Goal: Transaction & Acquisition: Purchase product/service

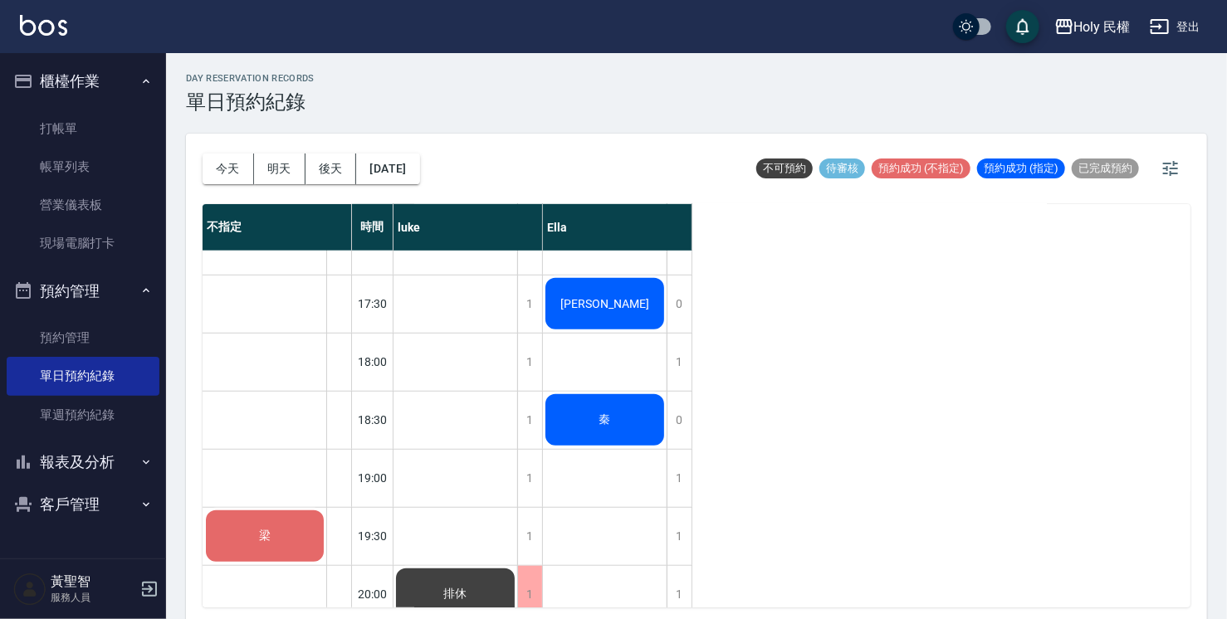
scroll to position [585, 0]
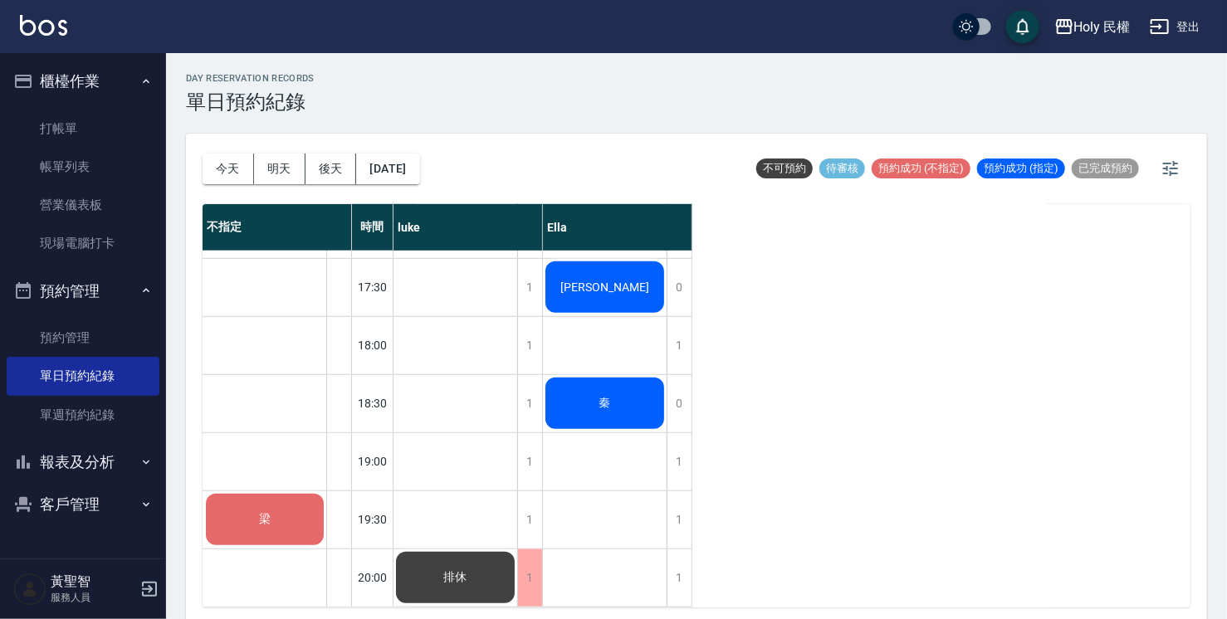
click at [598, 397] on span "秦" at bounding box center [605, 403] width 18 height 15
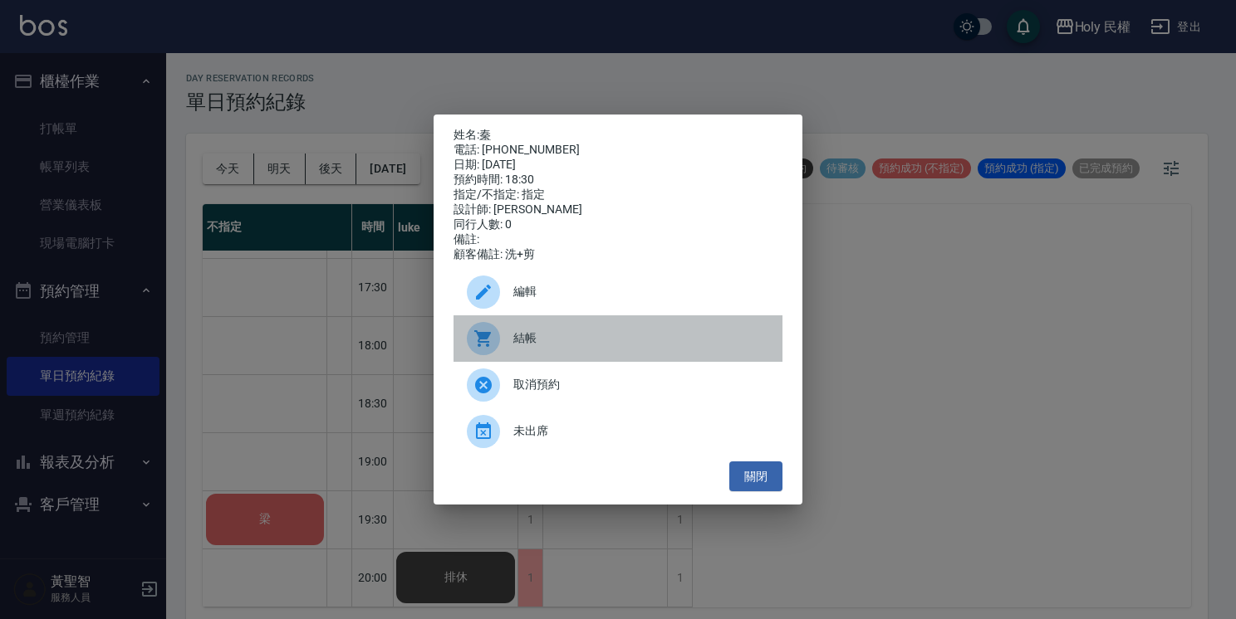
click at [603, 344] on span "結帳" at bounding box center [641, 338] width 256 height 17
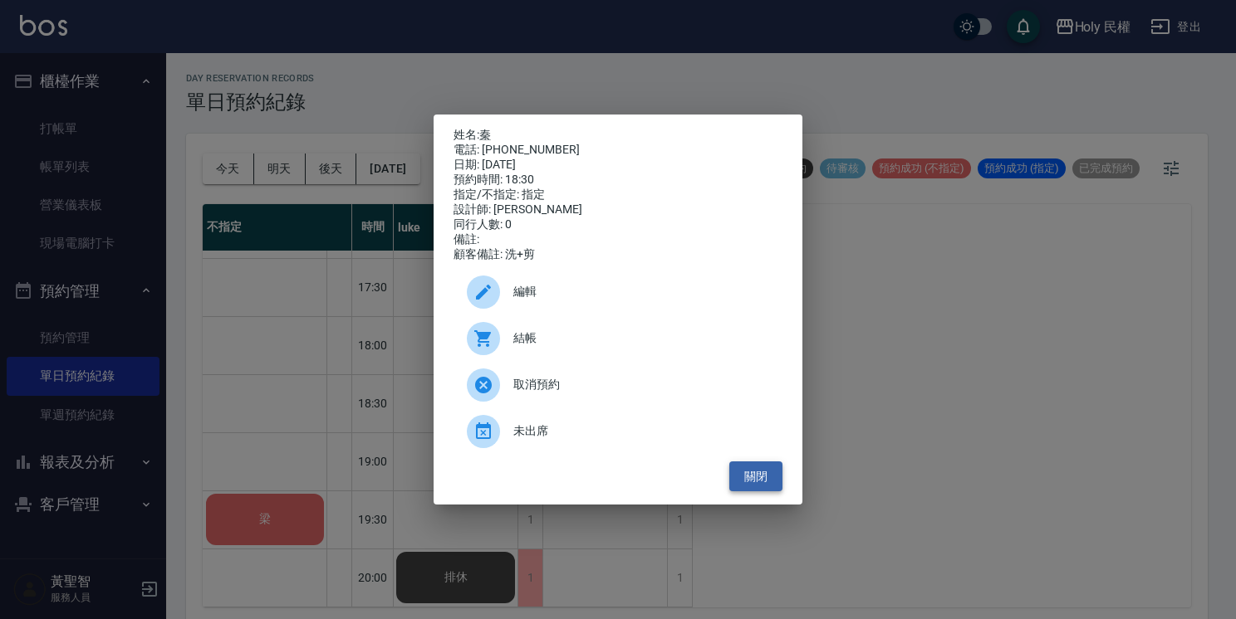
click at [767, 488] on button "關閉" at bounding box center [755, 477] width 53 height 31
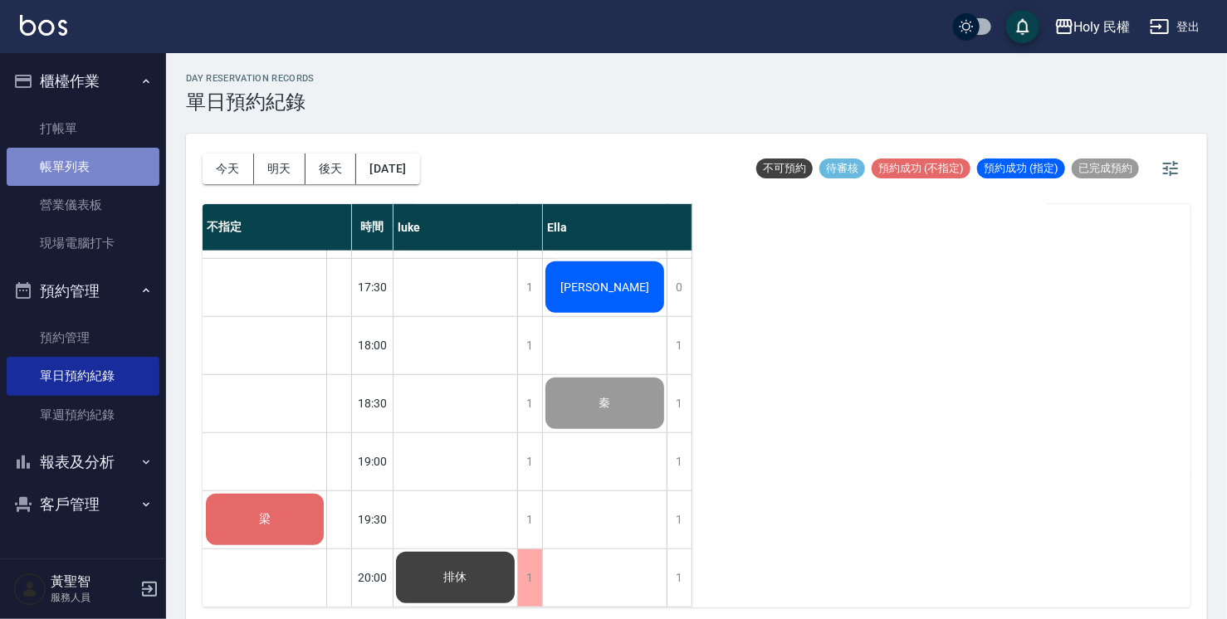
click at [101, 159] on link "帳單列表" at bounding box center [83, 167] width 153 height 38
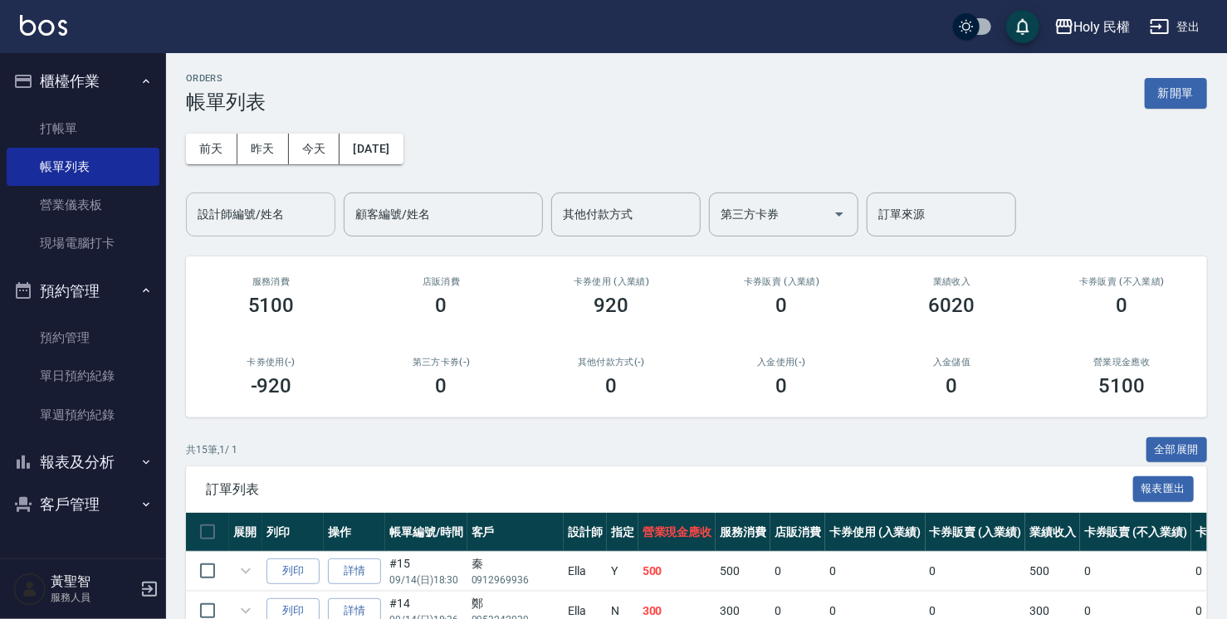
click at [249, 220] on div "設計師編號/姓名 設計師編號/姓名" at bounding box center [260, 215] width 149 height 44
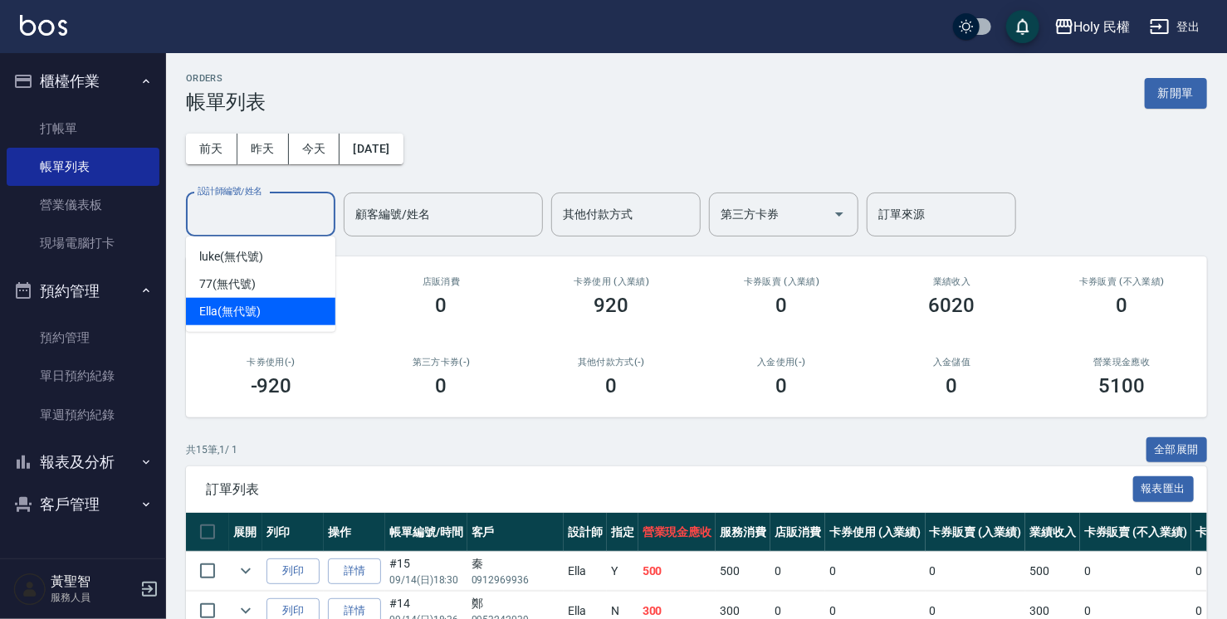
click at [266, 316] on div "Ella (無代號)" at bounding box center [260, 311] width 149 height 27
type input "Ella(無代號)"
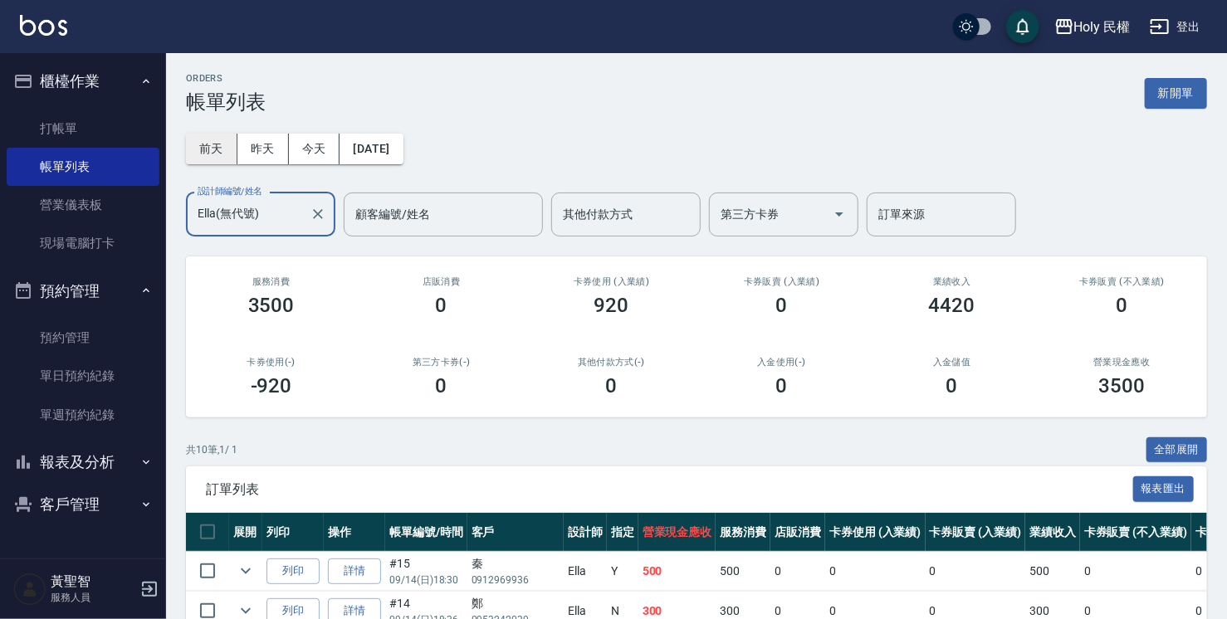
click at [231, 157] on button "前天" at bounding box center [211, 149] width 51 height 31
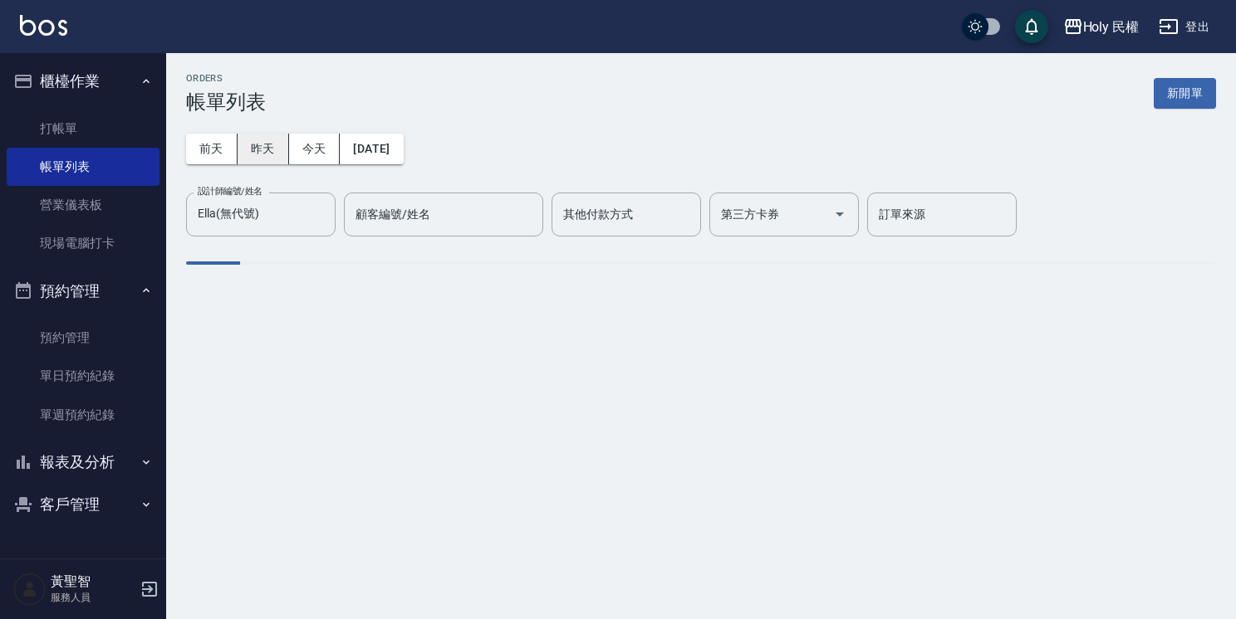
click at [252, 145] on button "昨天" at bounding box center [262, 149] width 51 height 31
drag, startPoint x: 301, startPoint y: 148, endPoint x: 302, endPoint y: 158, distance: 10.0
click at [303, 148] on button "今天" at bounding box center [314, 149] width 51 height 31
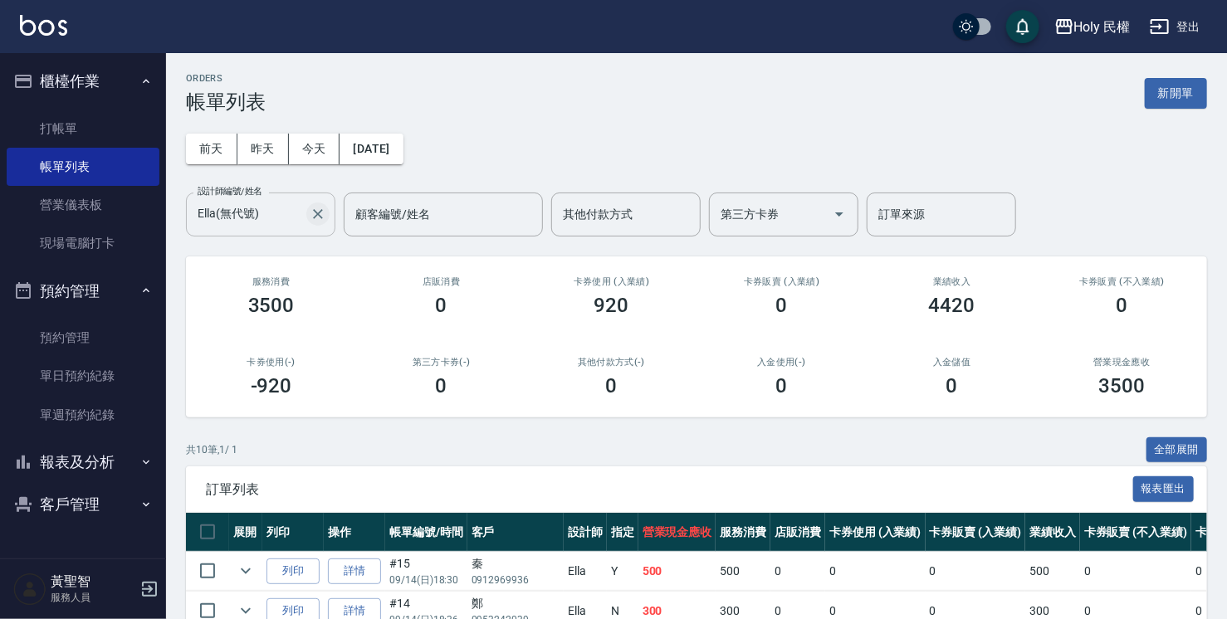
click at [315, 218] on icon "Clear" at bounding box center [318, 214] width 17 height 17
click at [316, 213] on input "設計師編號/姓名" at bounding box center [260, 214] width 135 height 29
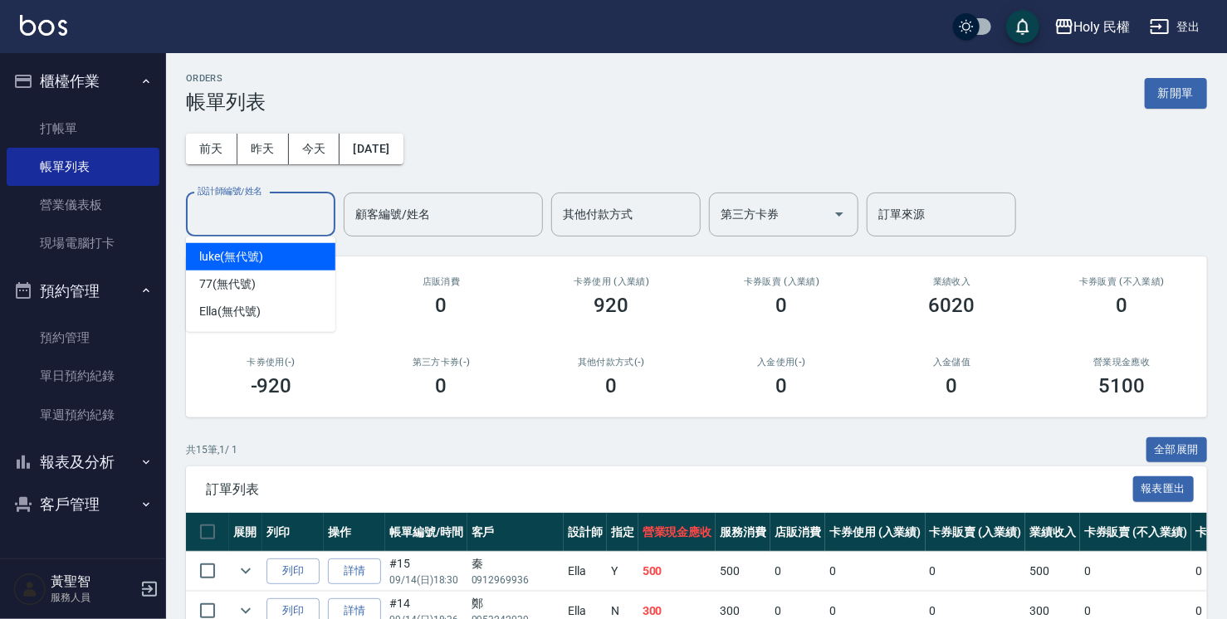
click at [280, 257] on div "luke (無代號)" at bounding box center [260, 256] width 149 height 27
type input "luke(無代號)"
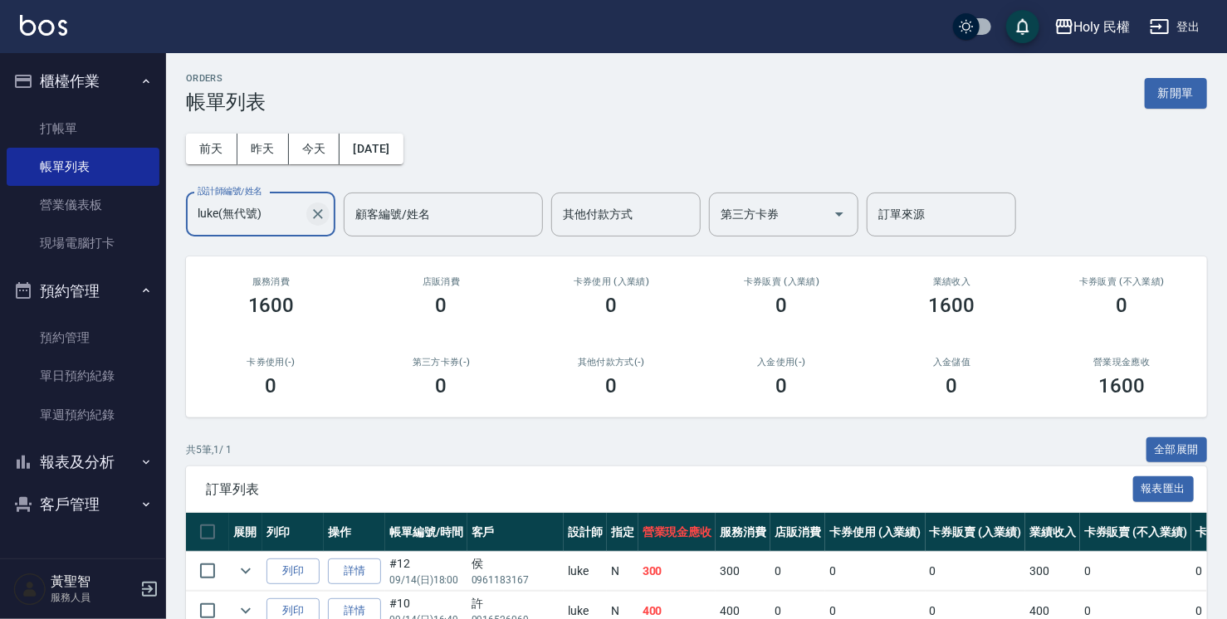
click at [321, 211] on icon "Clear" at bounding box center [318, 214] width 10 height 10
click at [489, 149] on div "[DATE] [DATE] [DATE] [DATE] 設計師編號/姓名 設計師編號/姓名 顧客編號/姓名 顧客編號/姓名 其他付款方式 其他付款方式 第三方…" at bounding box center [696, 175] width 1021 height 123
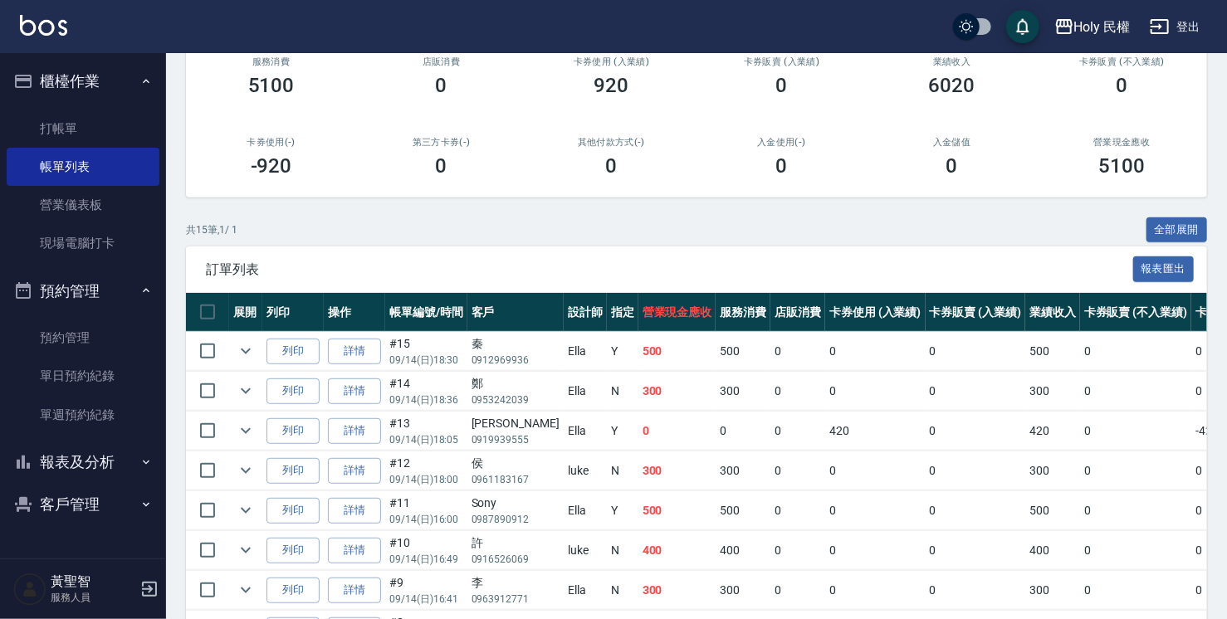
scroll to position [249, 0]
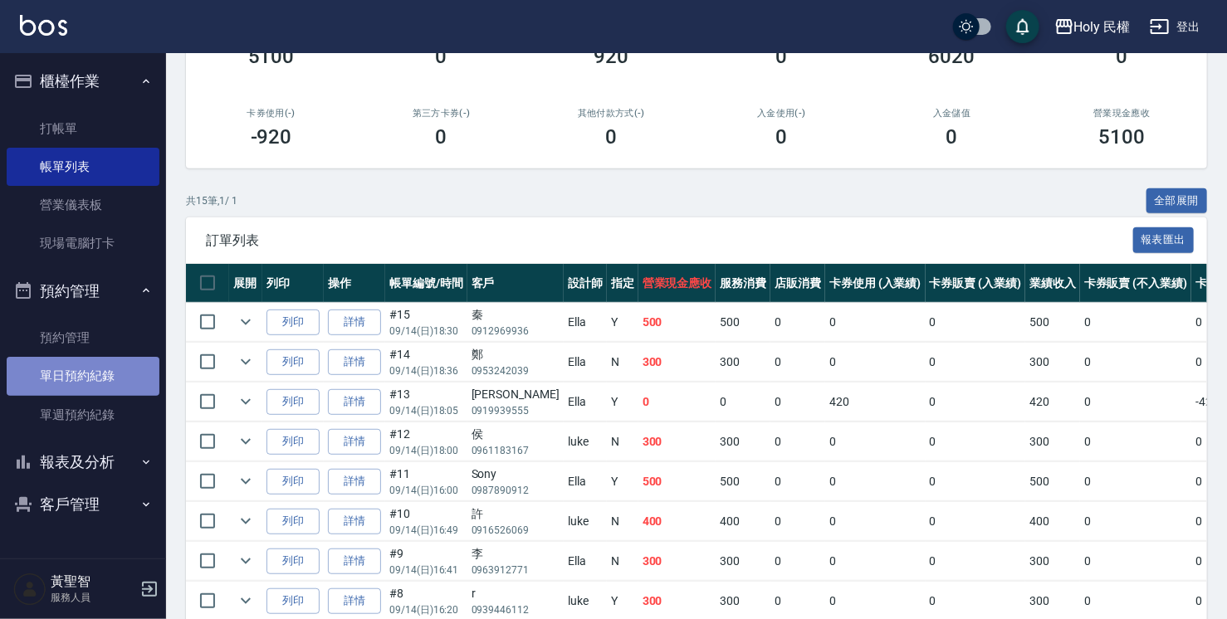
click at [22, 390] on link "單日預約紀錄" at bounding box center [83, 376] width 153 height 38
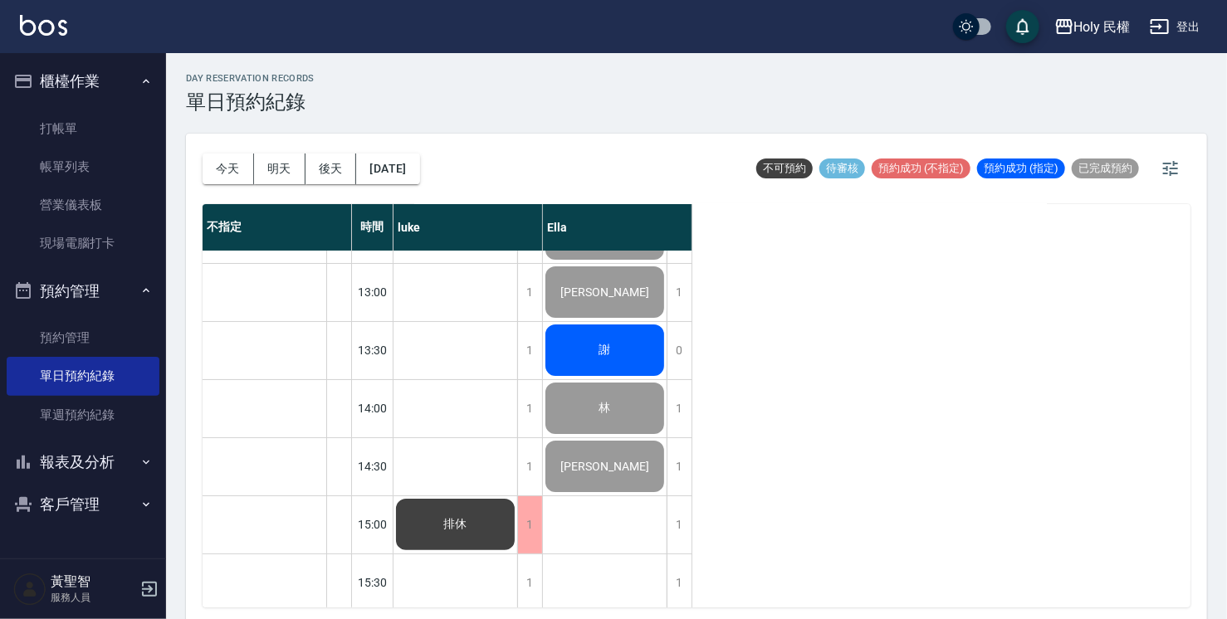
scroll to position [83, 0]
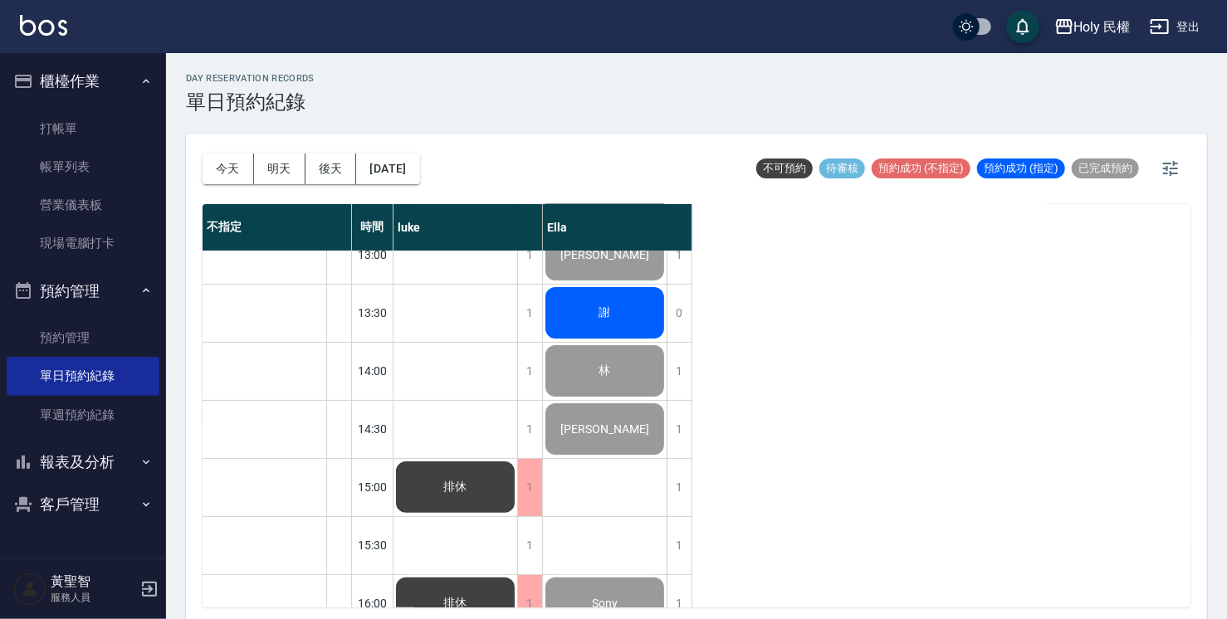
click at [42, 463] on button "報表及分析" at bounding box center [83, 462] width 153 height 43
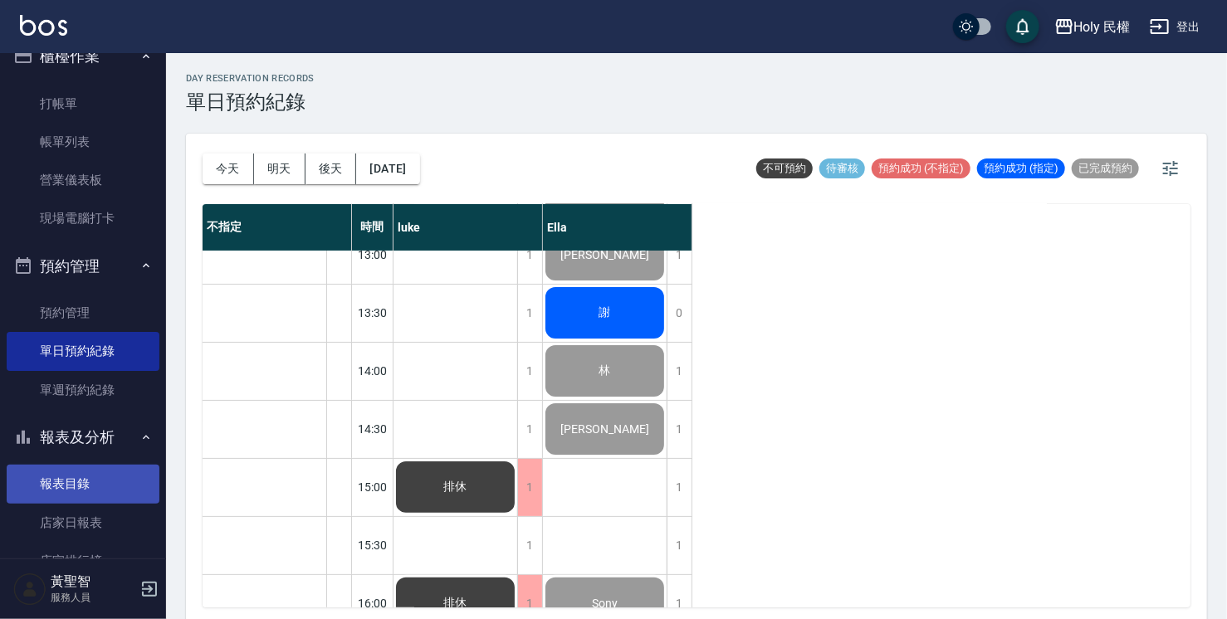
scroll to position [0, 0]
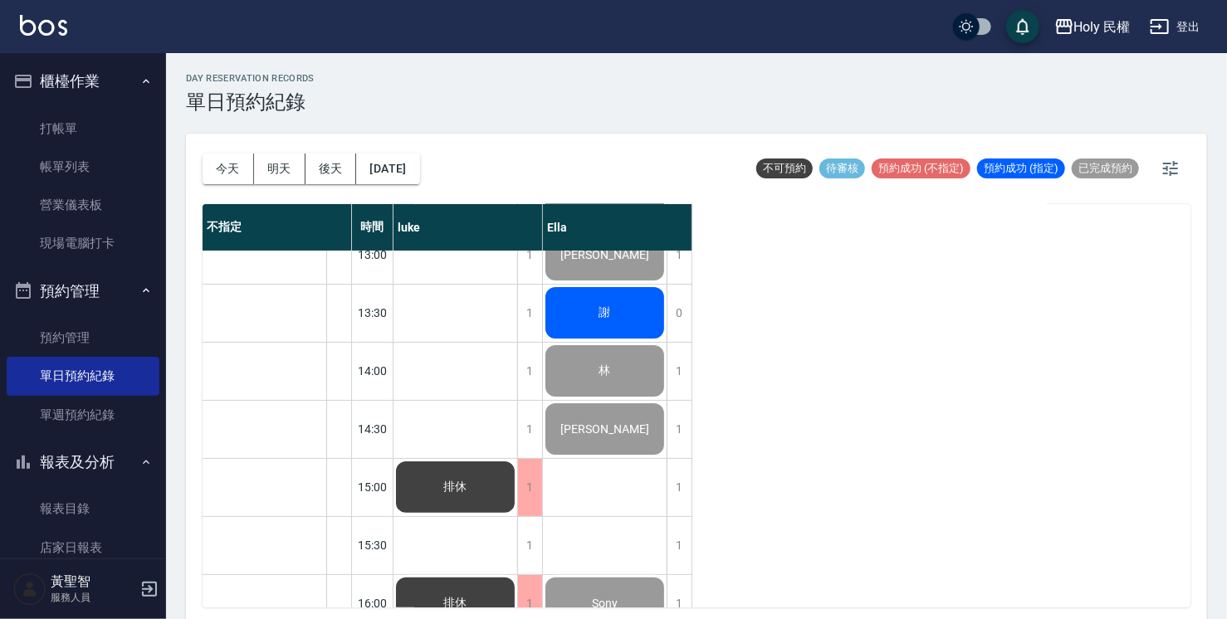
click at [90, 466] on button "報表及分析" at bounding box center [83, 462] width 153 height 43
click at [127, 290] on button "預約管理" at bounding box center [83, 291] width 153 height 43
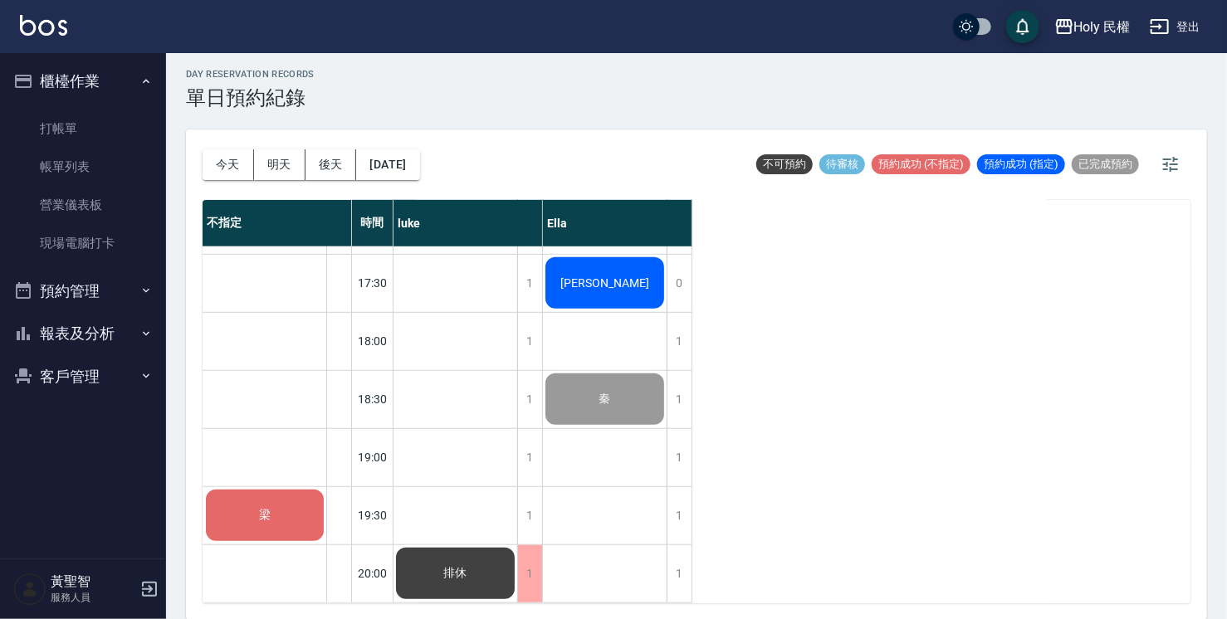
scroll to position [585, 0]
click at [248, 494] on div "梁" at bounding box center [264, 515] width 123 height 56
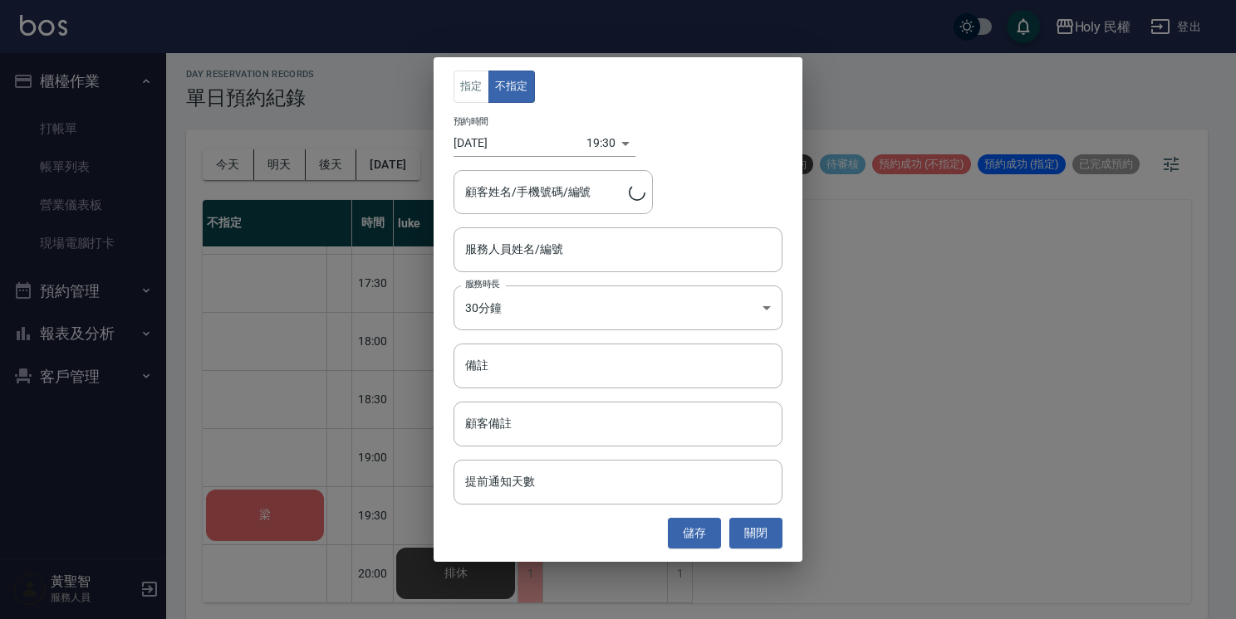
type input "梁/0920618349/"
click at [555, 256] on input "服務人員姓名/編號" at bounding box center [618, 249] width 314 height 29
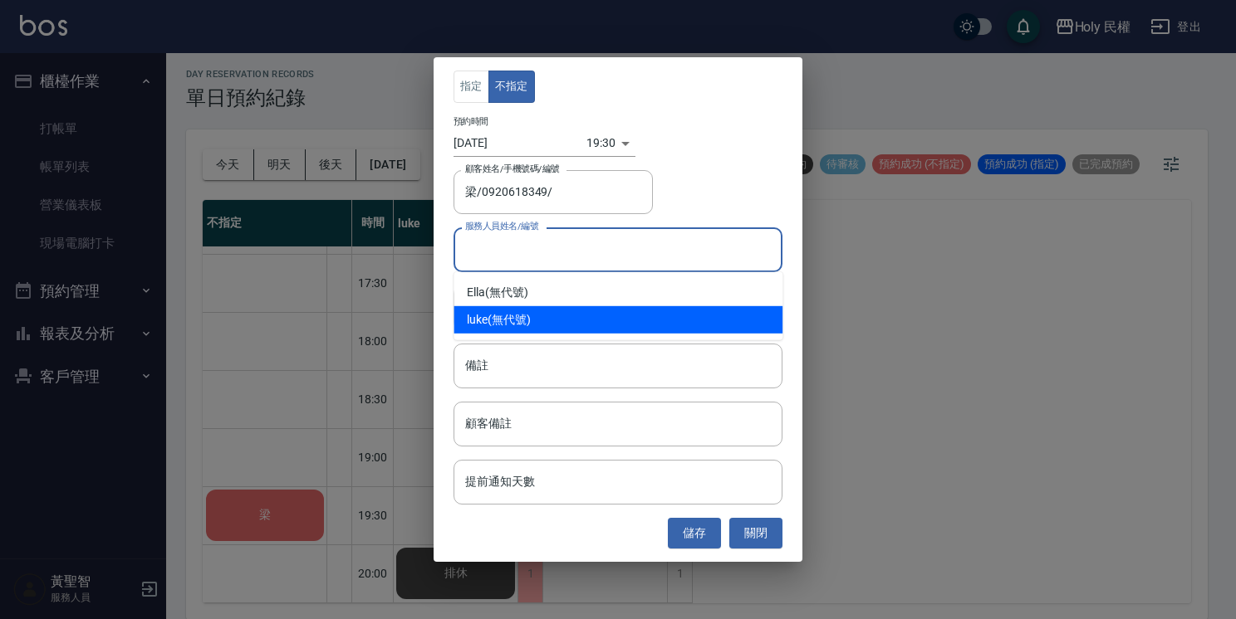
click at [525, 311] on div "luke (無代號)" at bounding box center [617, 319] width 329 height 27
type input "luke(無代號)"
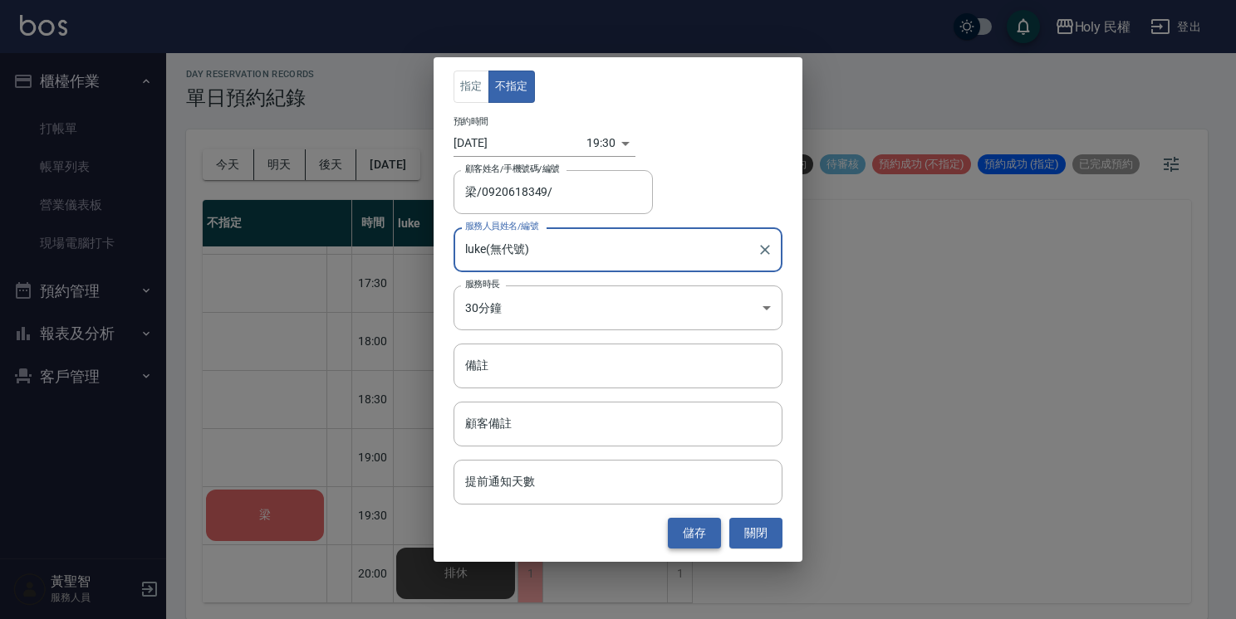
click at [686, 541] on button "儲存" at bounding box center [694, 533] width 53 height 31
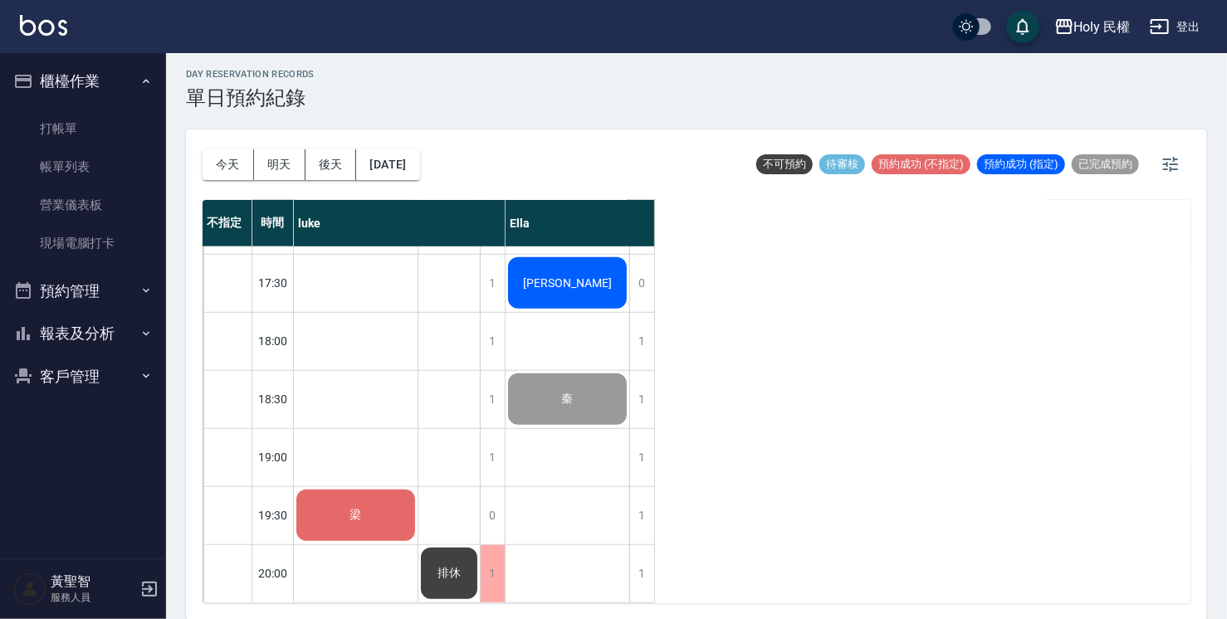
click at [337, 518] on div "梁" at bounding box center [356, 515] width 124 height 56
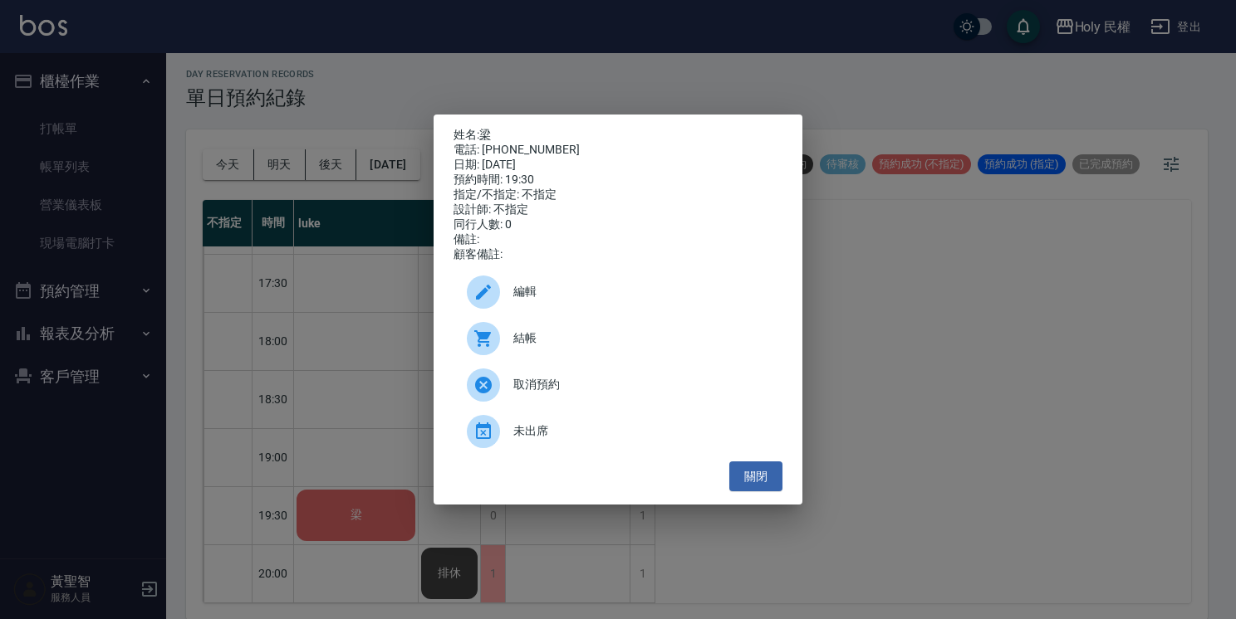
click at [511, 350] on div at bounding box center [490, 338] width 46 height 33
click at [761, 487] on button "關閉" at bounding box center [755, 477] width 53 height 31
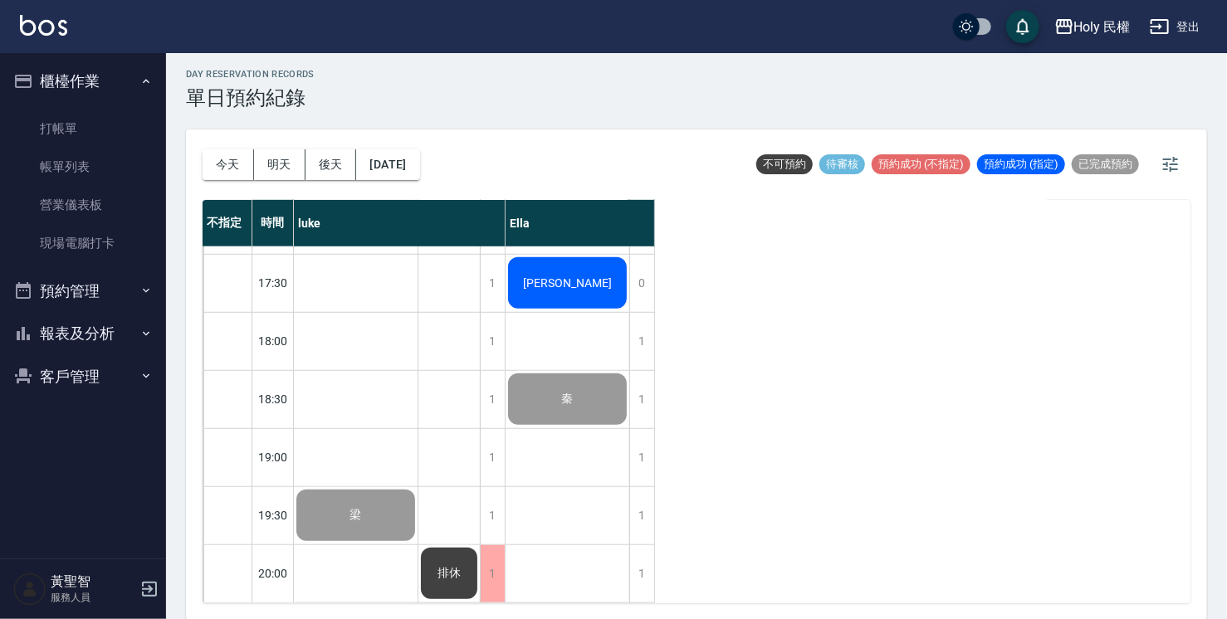
click at [73, 292] on button "預約管理" at bounding box center [83, 291] width 153 height 43
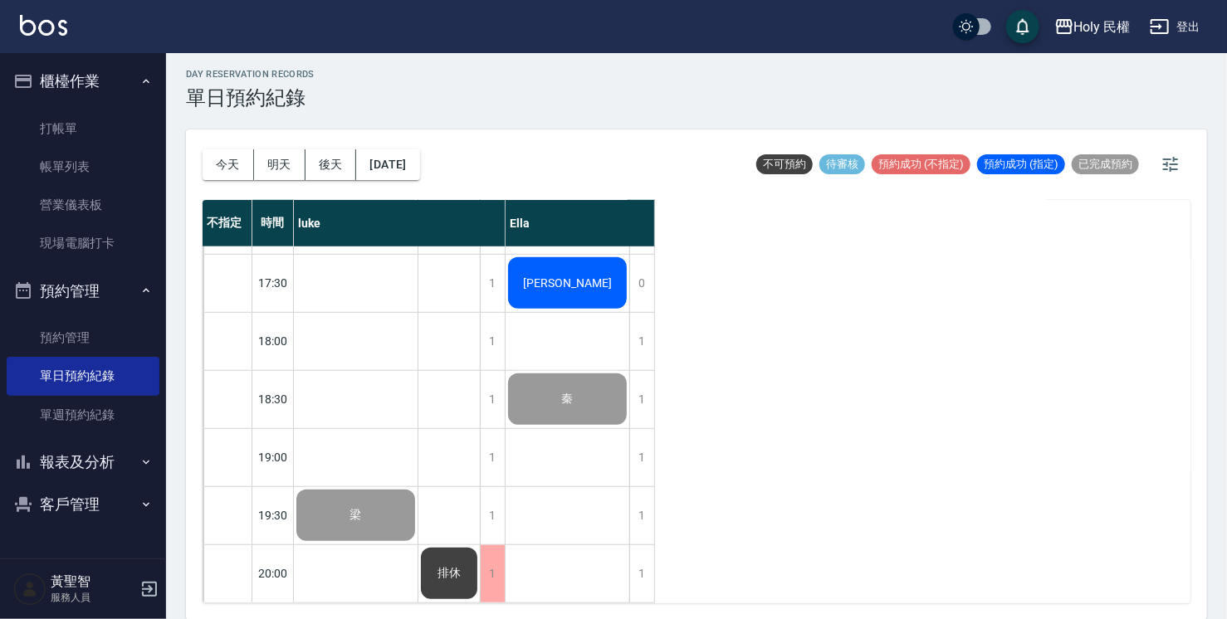
click at [111, 447] on button "報表及分析" at bounding box center [83, 462] width 153 height 43
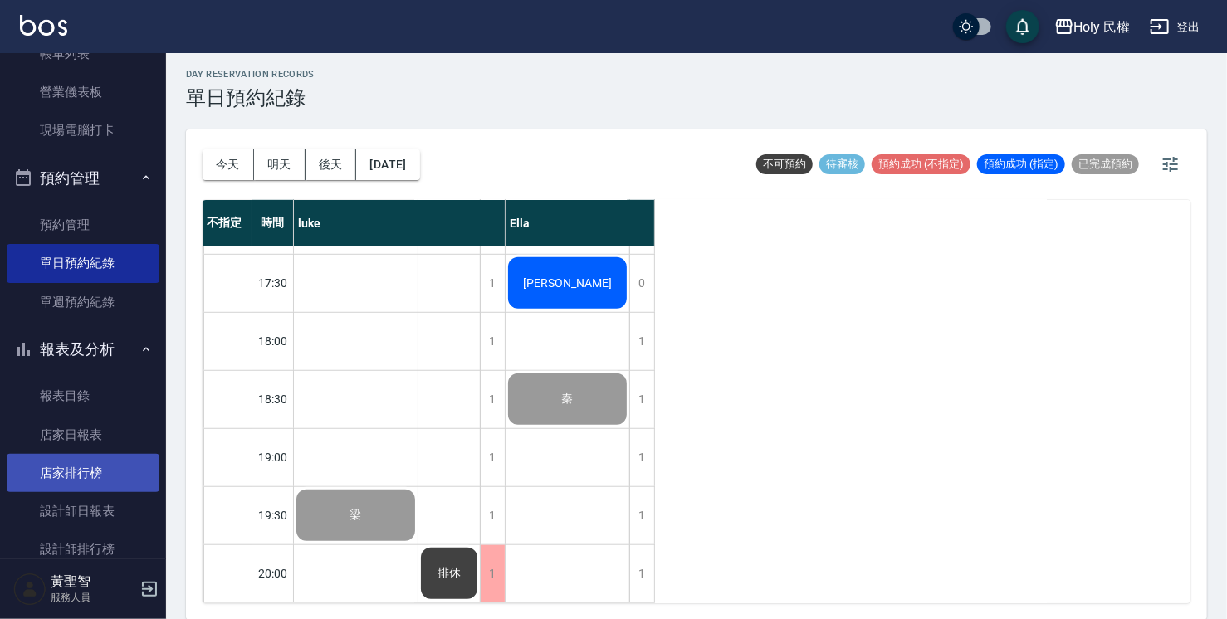
scroll to position [166, 0]
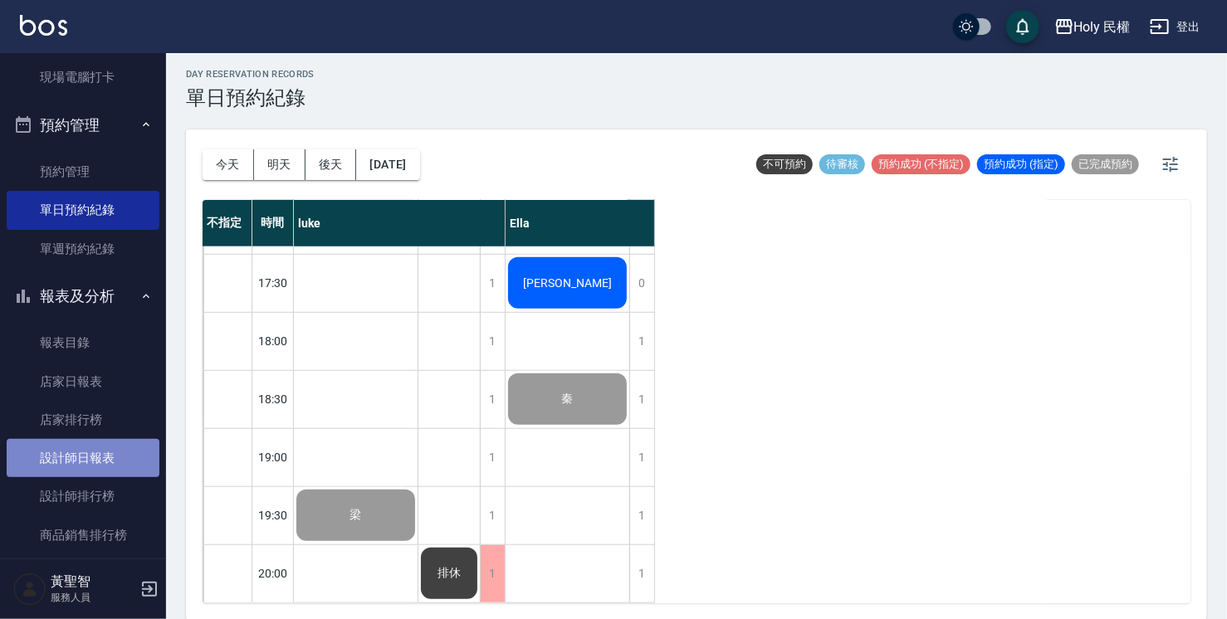
click at [92, 451] on link "設計師日報表" at bounding box center [83, 458] width 153 height 38
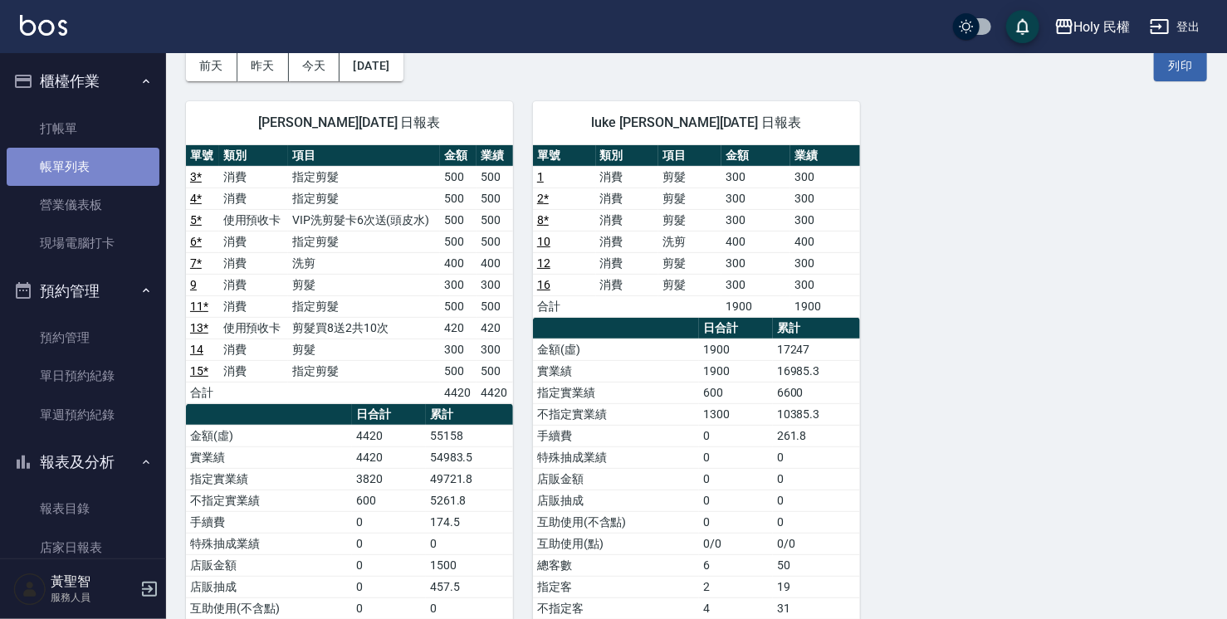
click at [95, 174] on link "帳單列表" at bounding box center [83, 167] width 153 height 38
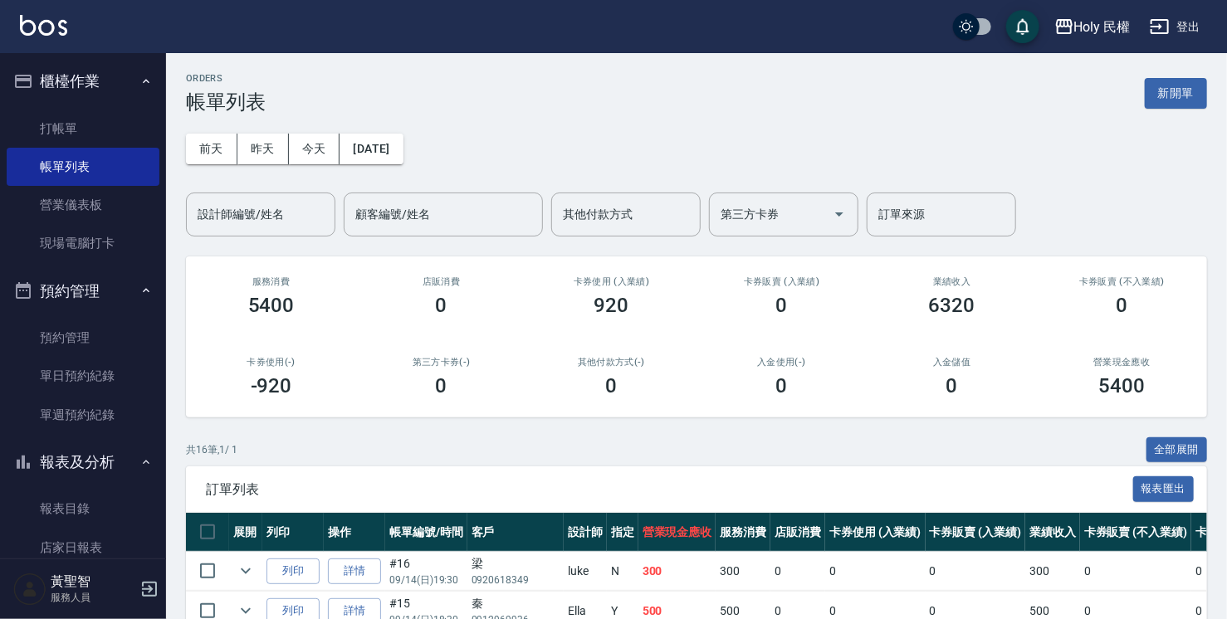
scroll to position [307, 0]
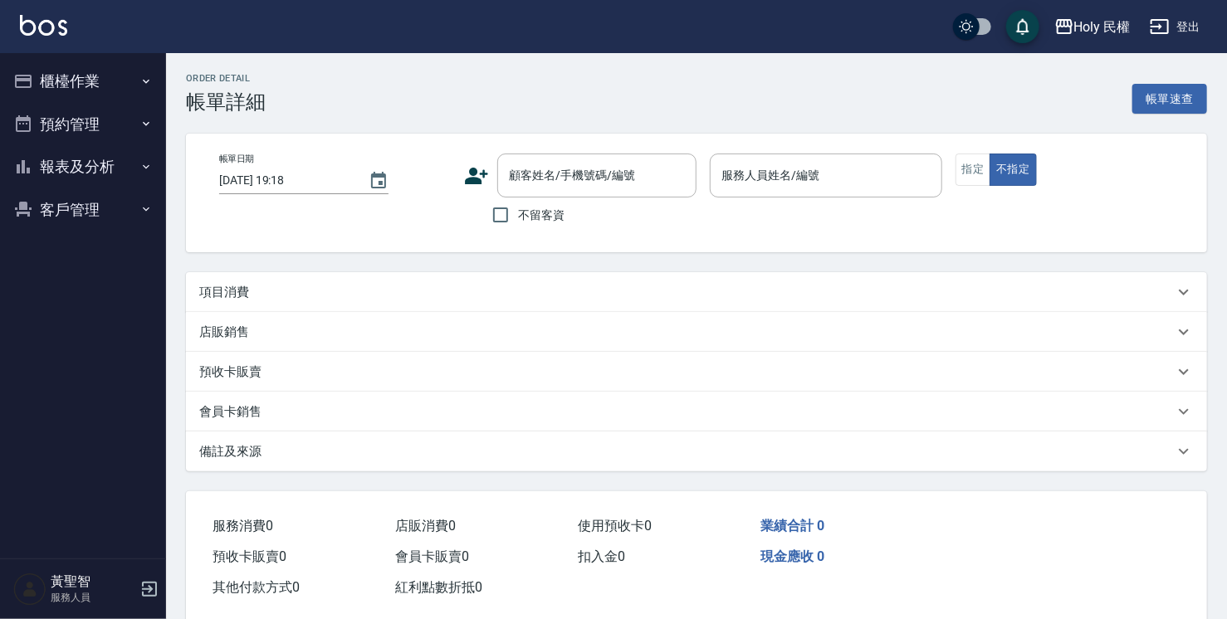
type input "[DATE] 18:30"
type input "Ella(無代號)"
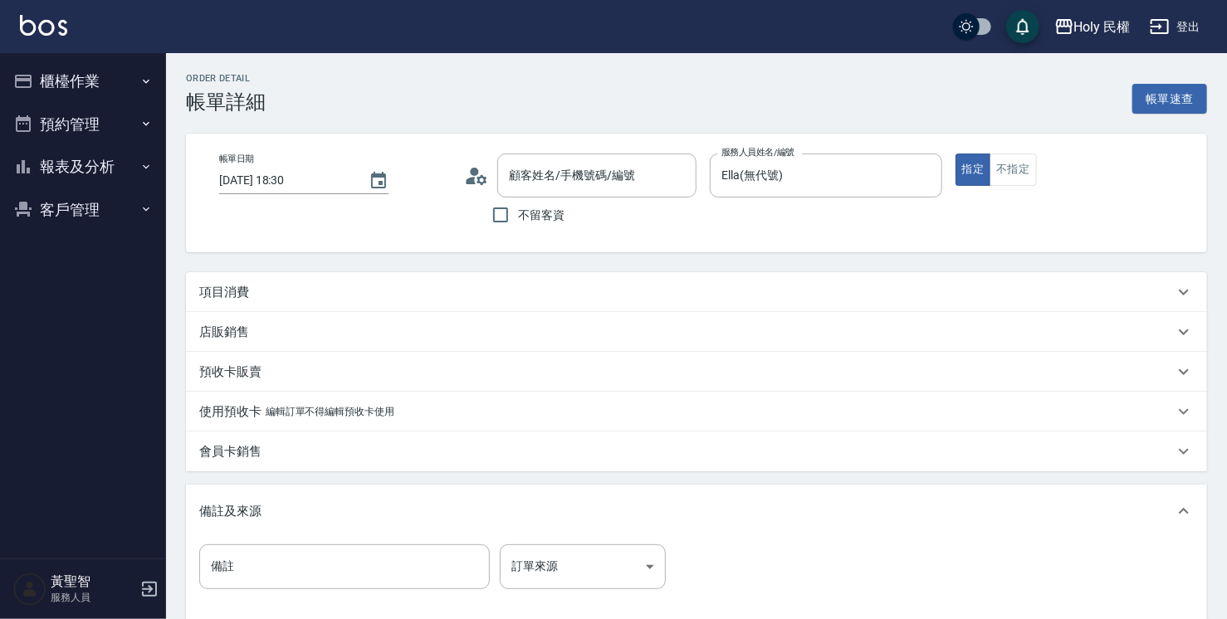
type input "秦/0912969936/"
click at [425, 287] on div "項目消費" at bounding box center [686, 292] width 975 height 17
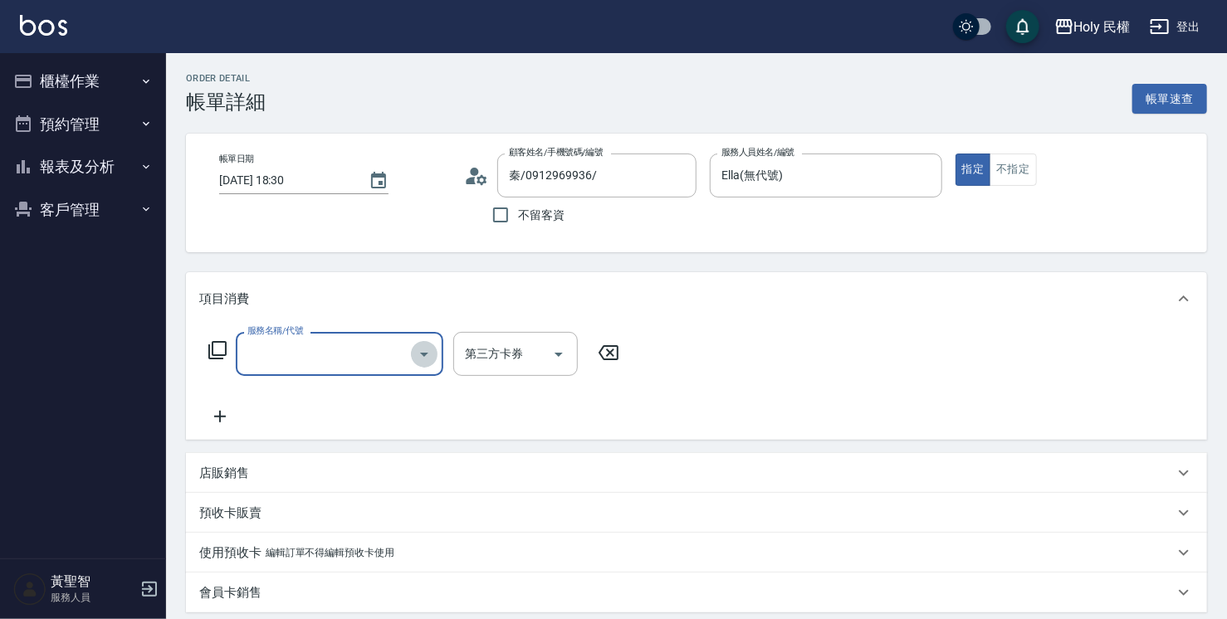
click at [423, 347] on icon "Open" at bounding box center [424, 355] width 20 height 20
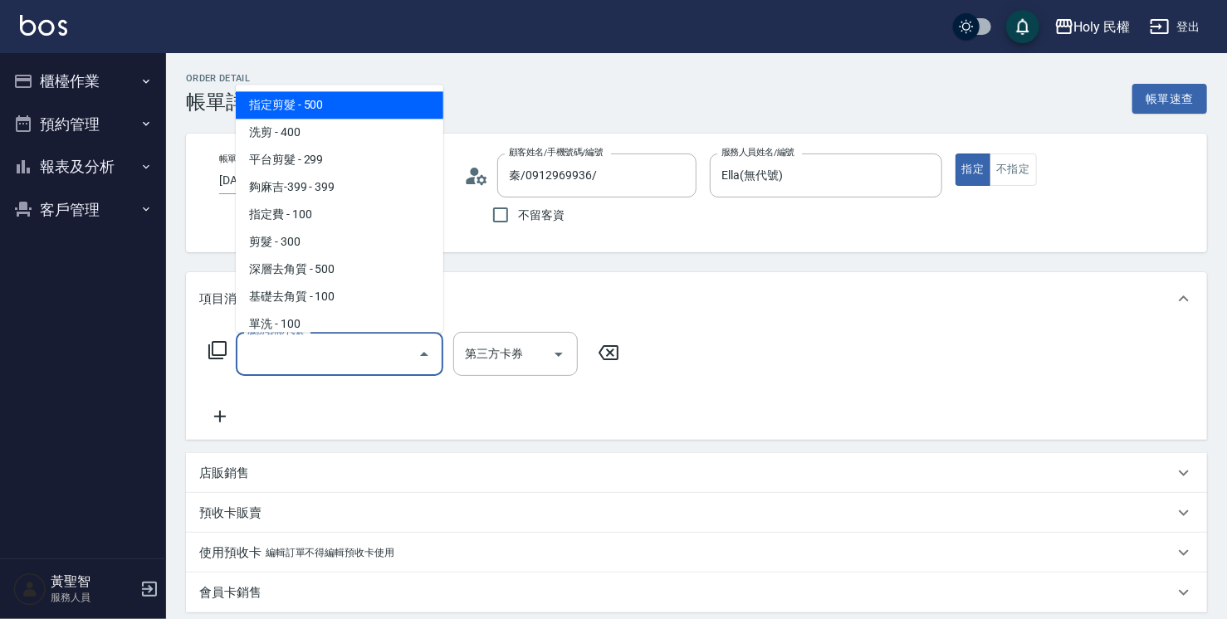
click at [389, 111] on span "指定剪髮 - 500" at bounding box center [340, 104] width 208 height 27
type input "指定剪髮(1)"
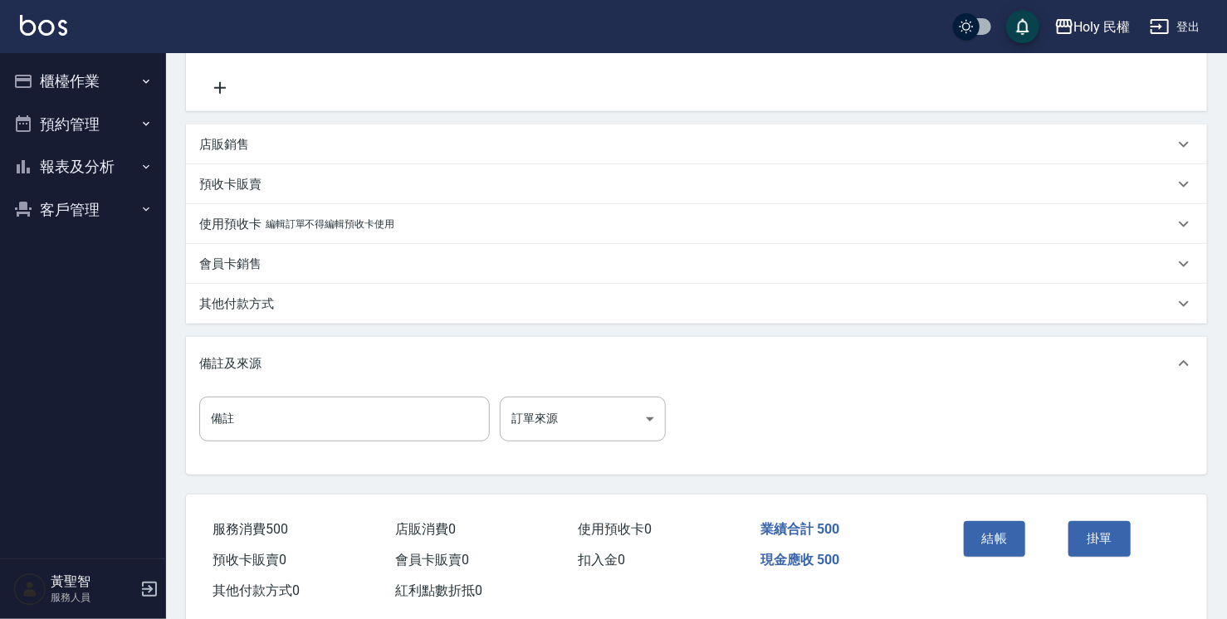
scroll to position [332, 0]
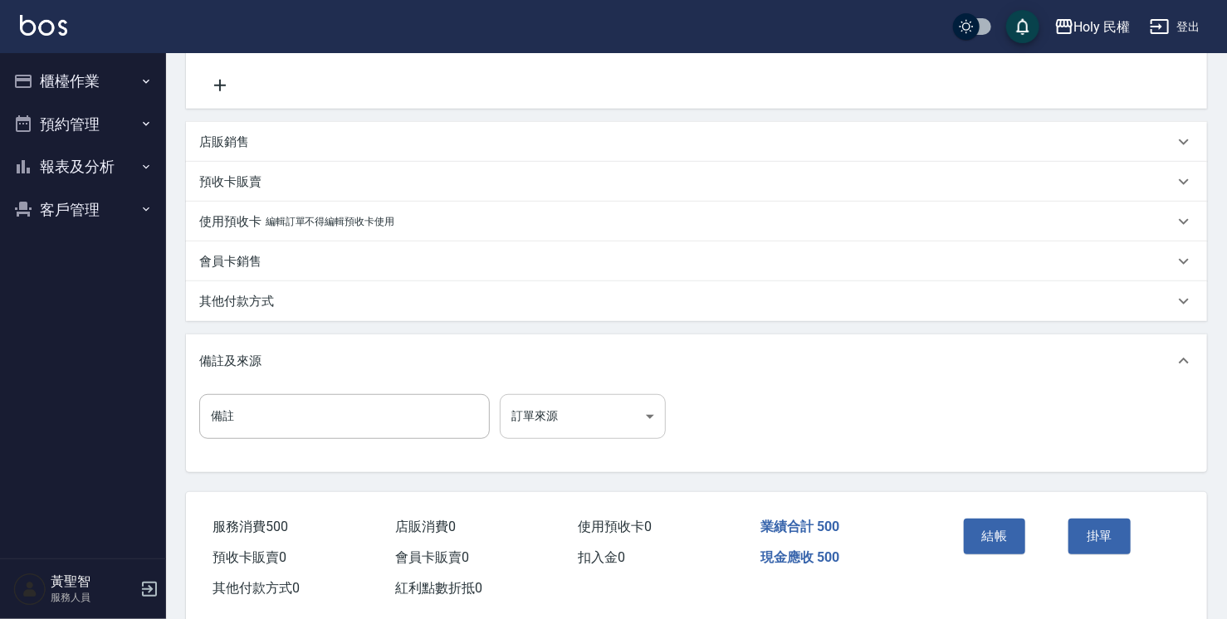
click at [588, 403] on body "Holy 民權 登出 櫃檯作業 打帳單 帳單列表 營業儀表板 現場電腦打卡 預約管理 預約管理 單日預約紀錄 單週預約紀錄 報表及分析 報表目錄 店家日報表 …" at bounding box center [613, 156] width 1227 height 976
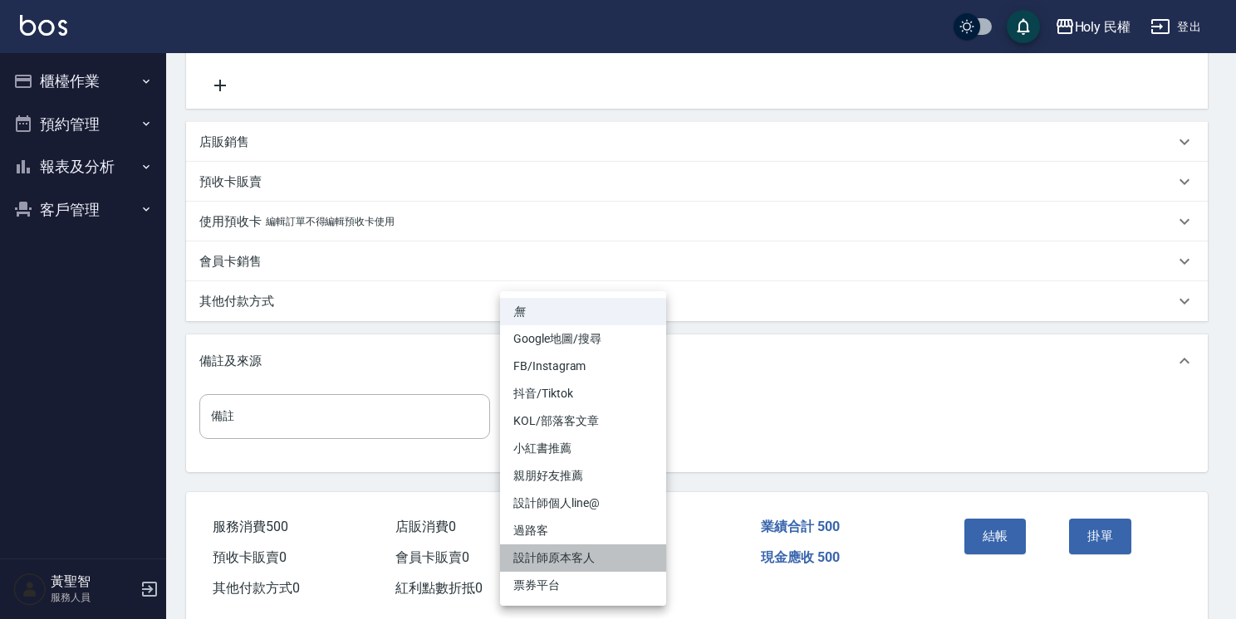
click at [609, 570] on li "設計師原本客人" at bounding box center [583, 558] width 166 height 27
type input "設計師原本客人"
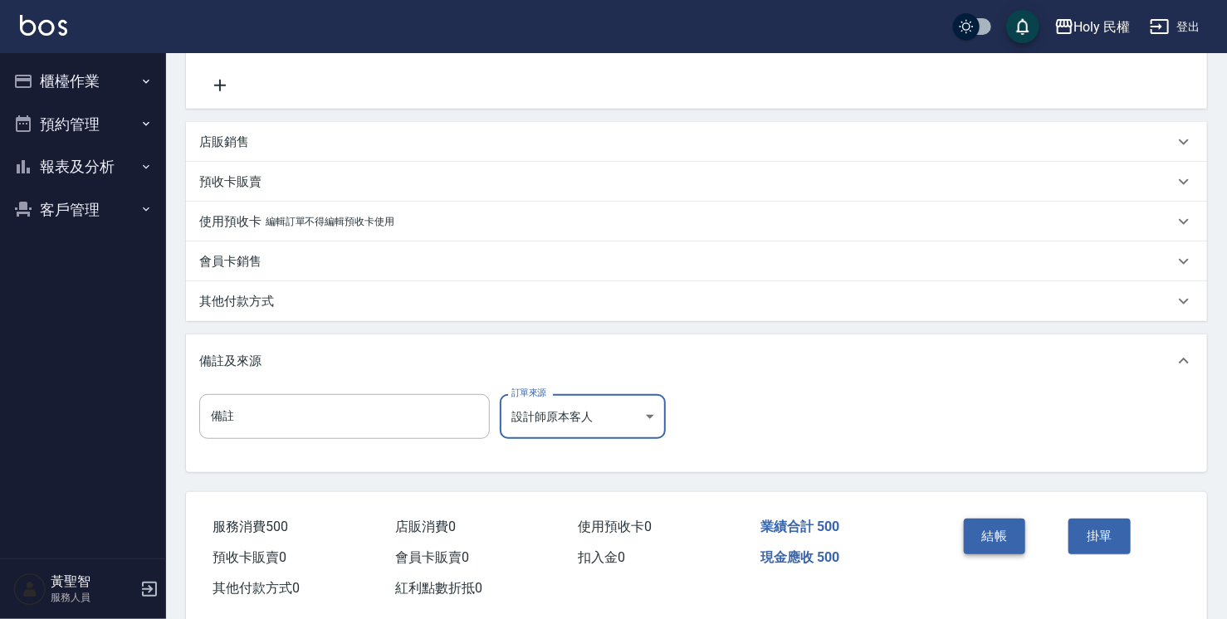
click at [995, 554] on button "結帳" at bounding box center [995, 536] width 62 height 35
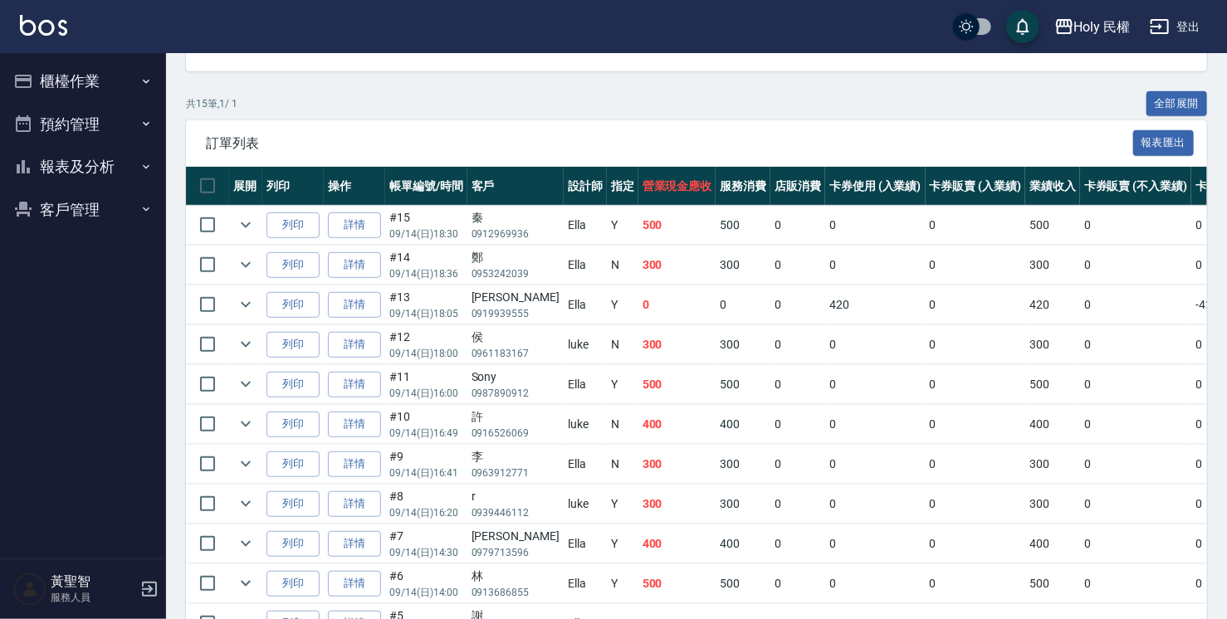
scroll to position [415, 0]
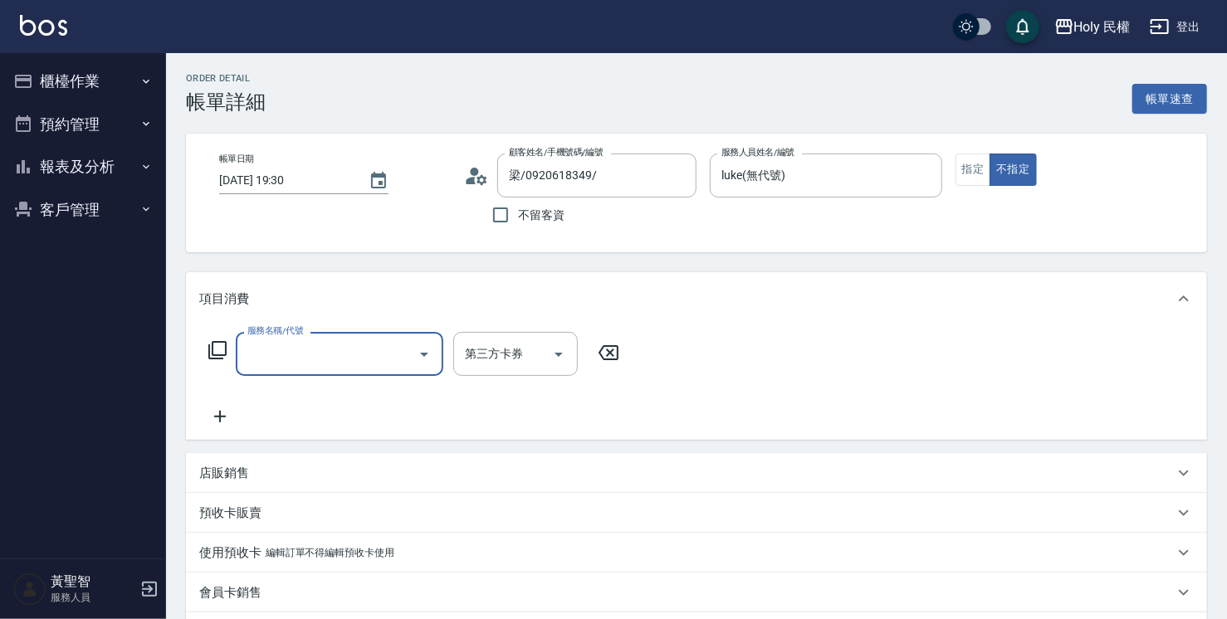
click at [371, 344] on input "服務名稱/代號" at bounding box center [327, 354] width 168 height 29
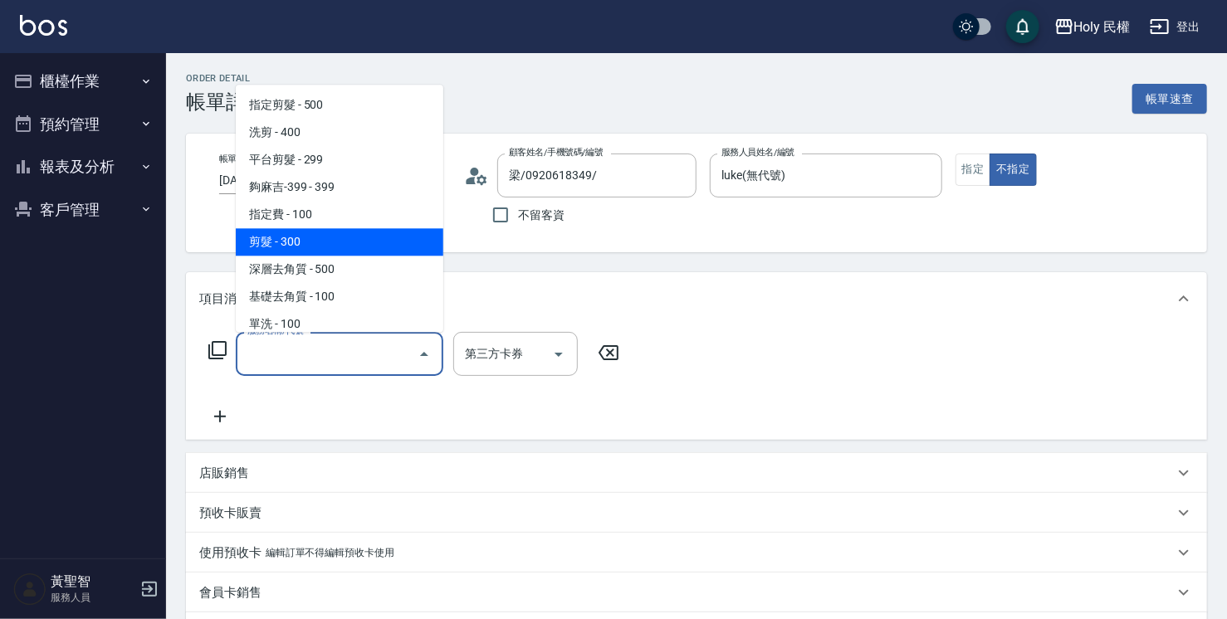
click at [312, 242] on span "剪髮 - 300" at bounding box center [340, 241] width 208 height 27
type input "剪髮(C02)"
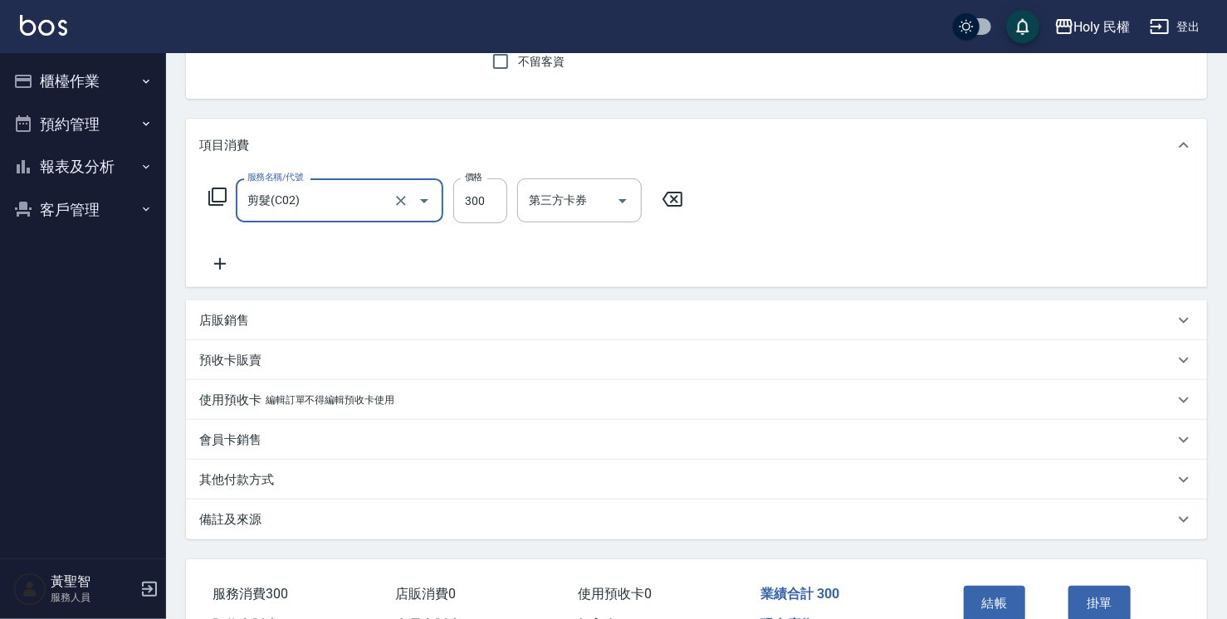
scroll to position [249, 0]
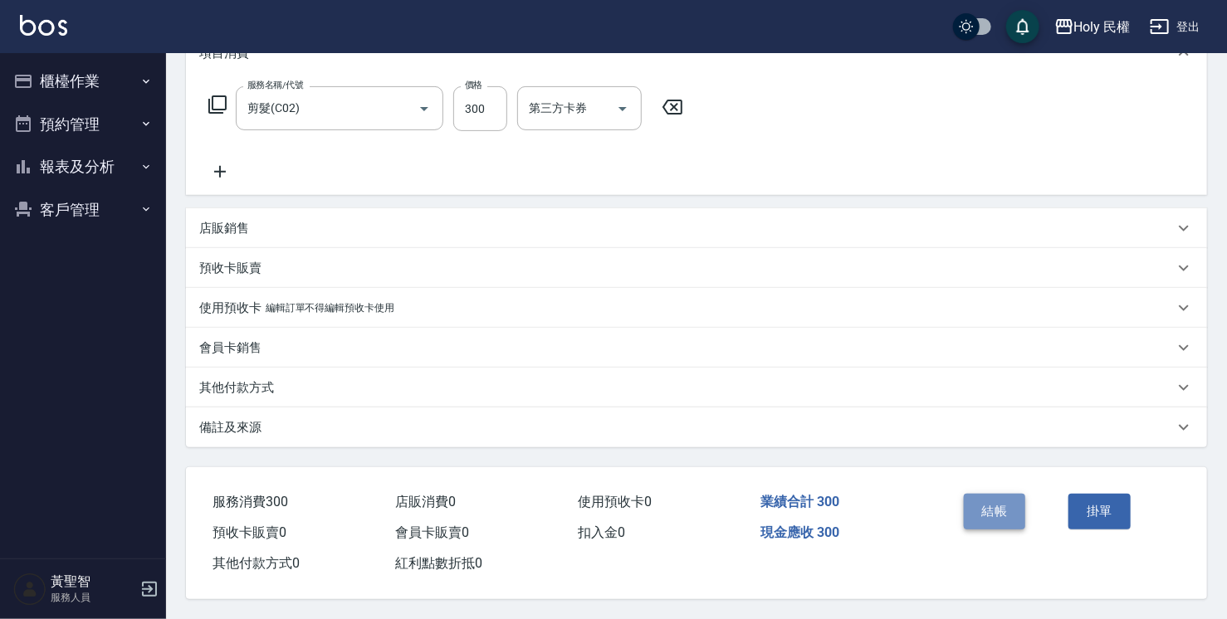
click at [1000, 516] on button "結帳" at bounding box center [995, 511] width 62 height 35
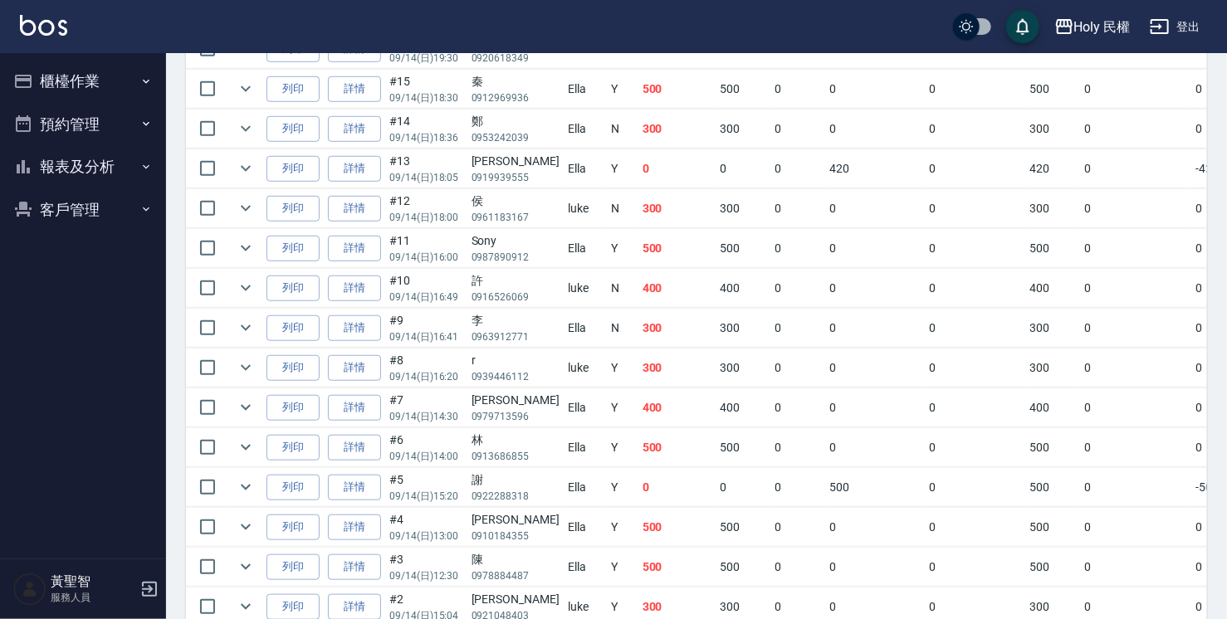
scroll to position [310, 0]
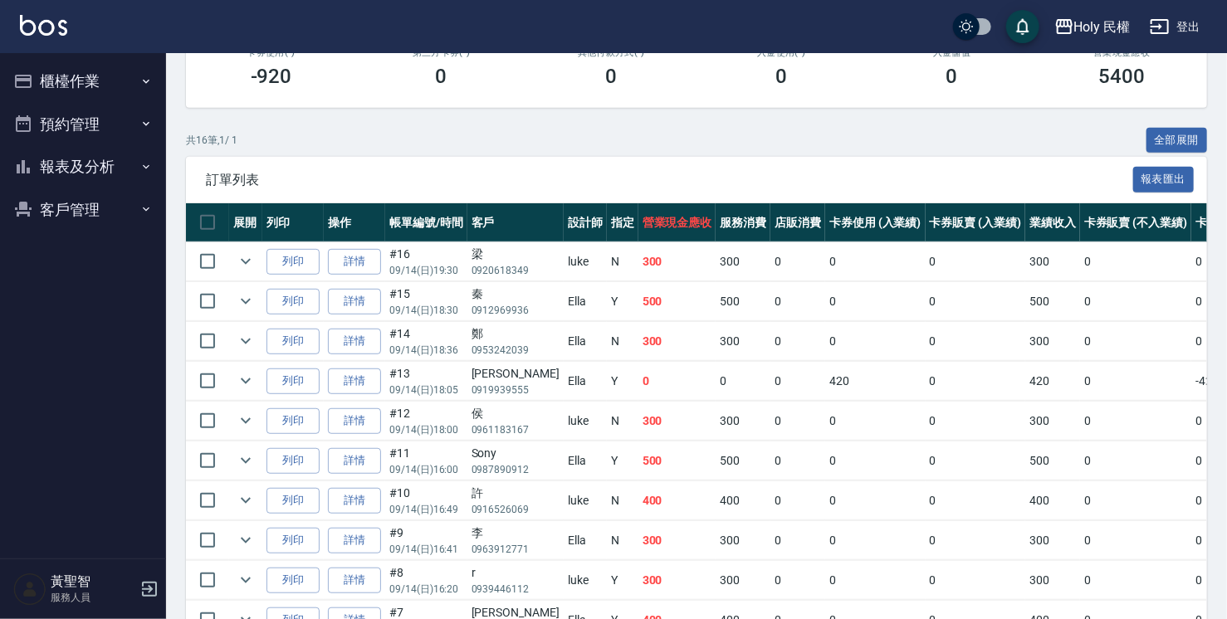
click at [71, 75] on button "櫃檯作業" at bounding box center [83, 81] width 153 height 43
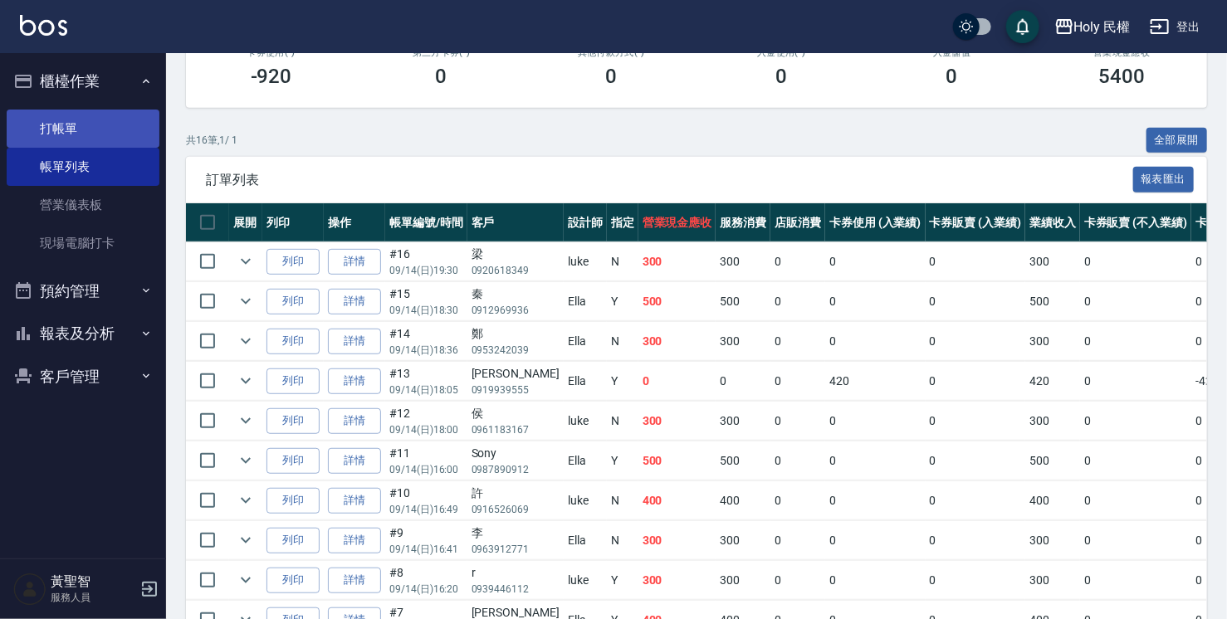
click at [85, 124] on link "打帳單" at bounding box center [83, 129] width 153 height 38
